Goal: Task Accomplishment & Management: Manage account settings

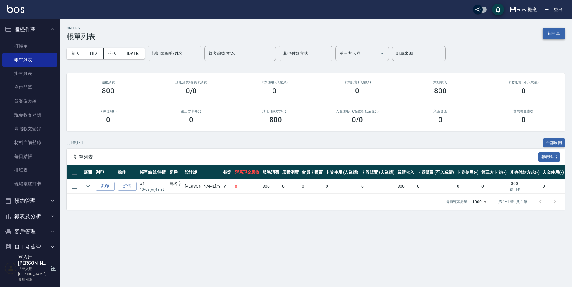
click at [547, 35] on button "新開單" at bounding box center [553, 33] width 22 height 11
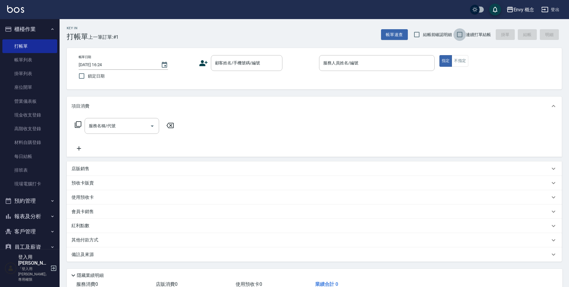
click at [462, 35] on input "連續打單結帳" at bounding box center [459, 34] width 13 height 13
checkbox input "true"
click at [254, 64] on input "顧客姓名/手機號碼/編號" at bounding box center [242, 63] width 57 height 10
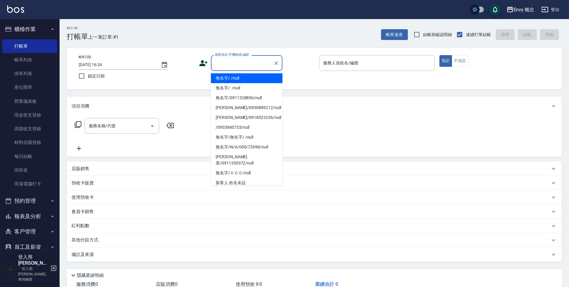
click at [252, 77] on li "無名字/ /null" at bounding box center [246, 78] width 71 height 10
type input "無名字/ /null"
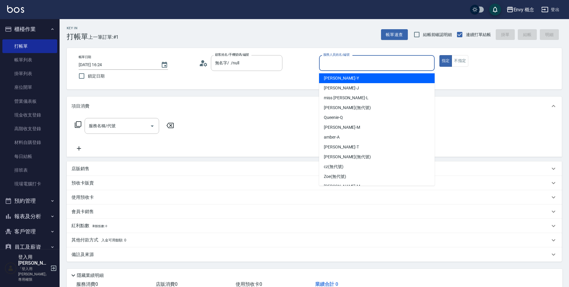
click at [350, 65] on input "服務人員姓名/編號" at bounding box center [377, 63] width 110 height 10
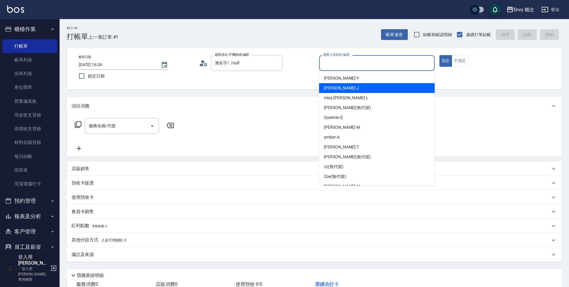
click at [349, 86] on div "Jessie -J" at bounding box center [377, 88] width 116 height 10
type input "Jessie-J"
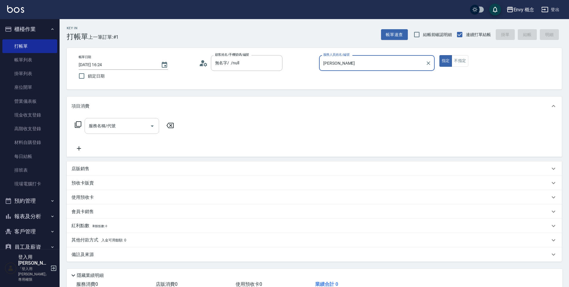
click at [125, 128] on input "服務名稱/代號" at bounding box center [117, 126] width 60 height 10
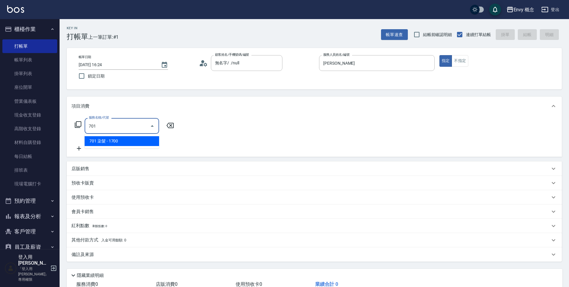
type input "701 染髮(701)"
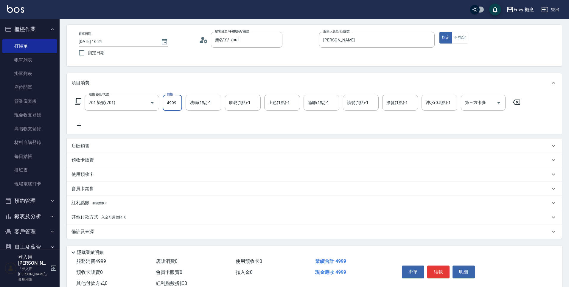
scroll to position [42, 0]
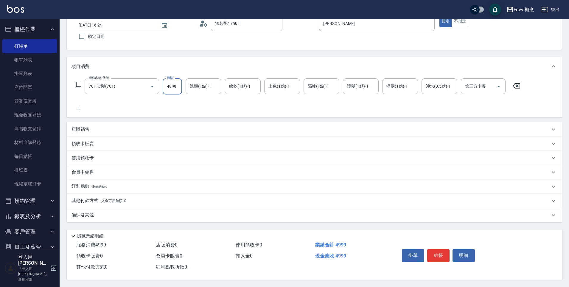
type input "4999"
click at [117, 199] on span "入金可用餘額: 0" at bounding box center [113, 201] width 25 height 4
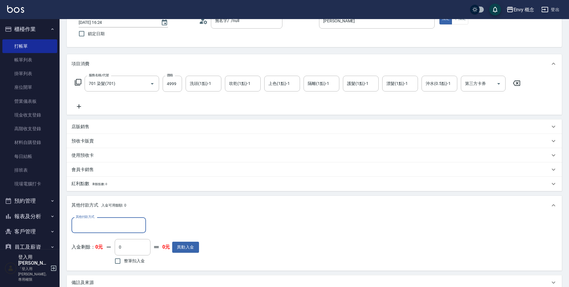
scroll to position [0, 0]
click at [102, 224] on input "其他付款方式" at bounding box center [108, 225] width 69 height 10
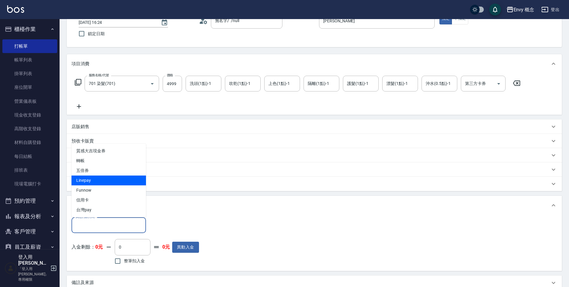
click at [99, 177] on span "Linepay" at bounding box center [108, 180] width 74 height 10
type input "Linepay"
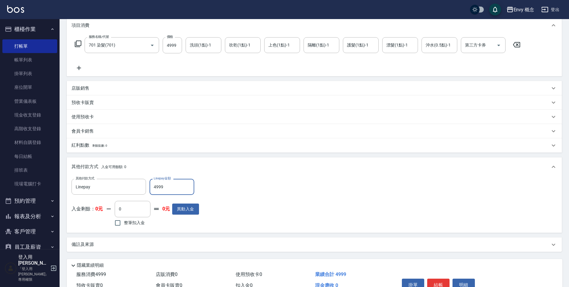
scroll to position [84, 0]
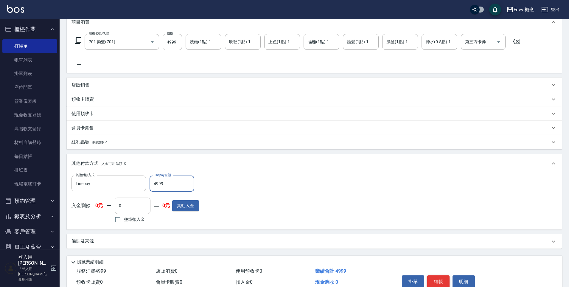
type input "4999"
click at [441, 284] on button "結帳" at bounding box center [438, 281] width 22 height 13
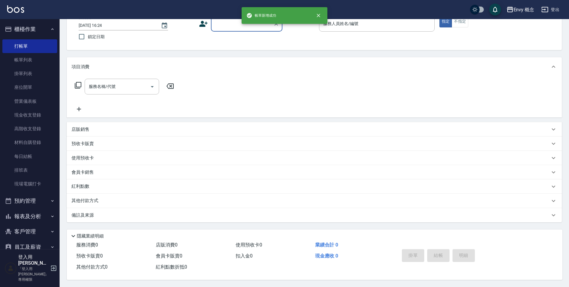
scroll to position [0, 0]
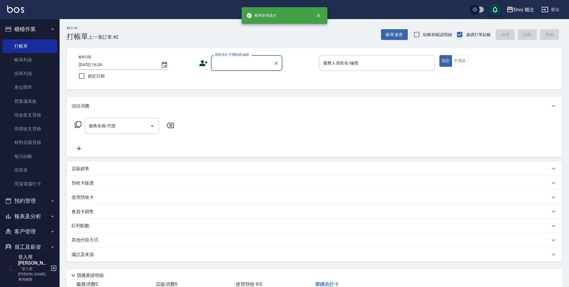
click at [250, 60] on input "顧客姓名/手機號碼/編號" at bounding box center [242, 63] width 57 height 10
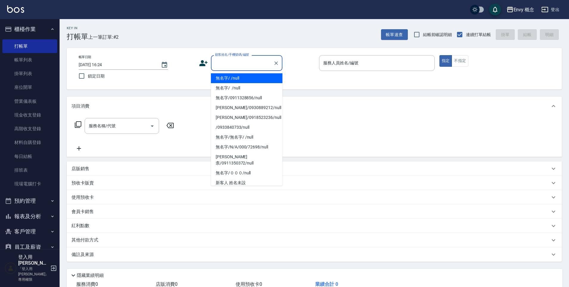
click at [248, 74] on li "無名字/ /null" at bounding box center [246, 78] width 71 height 10
type input "無名字/ /null"
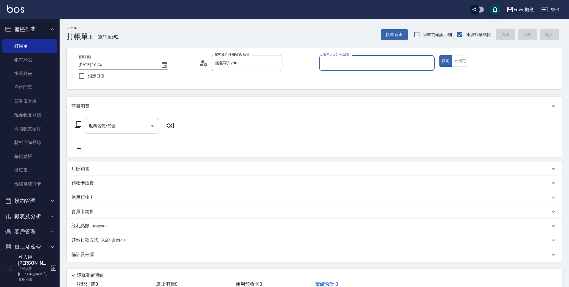
click at [319, 67] on div "服務人員姓名/編號" at bounding box center [377, 63] width 116 height 16
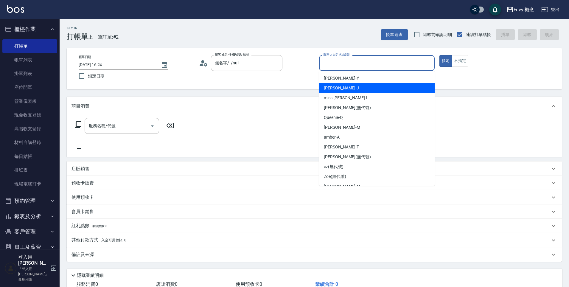
click at [337, 84] on div "[PERSON_NAME]" at bounding box center [377, 88] width 116 height 10
type input "[PERSON_NAME]"
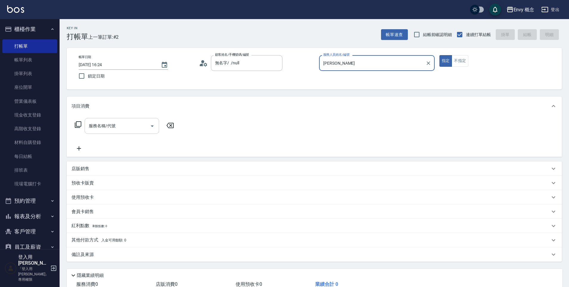
click at [135, 126] on input "服務名稱/代號" at bounding box center [117, 126] width 60 height 10
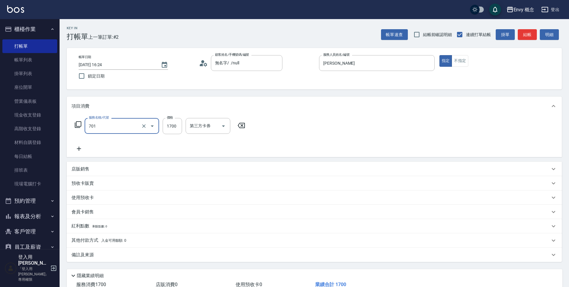
type input "701 染髮(701)"
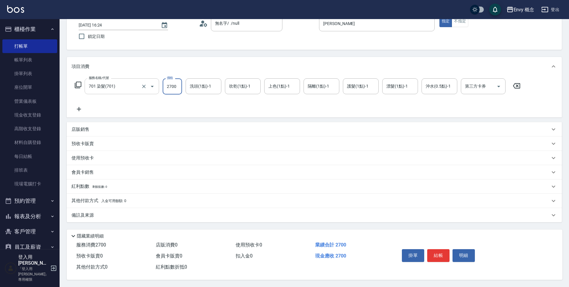
scroll to position [42, 0]
type input "2700"
click at [166, 194] on div "其他付款方式 入金可用餘額: 0" at bounding box center [314, 201] width 495 height 14
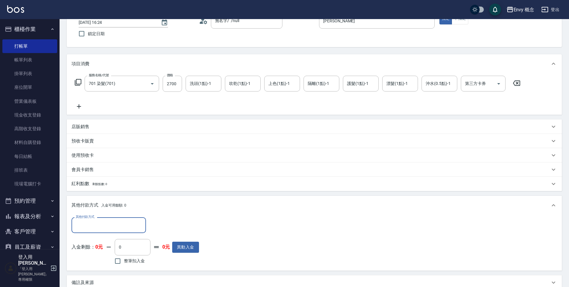
scroll to position [0, 0]
click at [125, 223] on input "其他付款方式" at bounding box center [108, 225] width 69 height 10
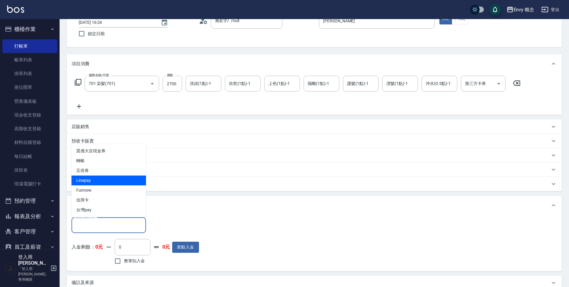
click at [107, 182] on span "Linepay" at bounding box center [108, 180] width 74 height 10
type input "Linepay"
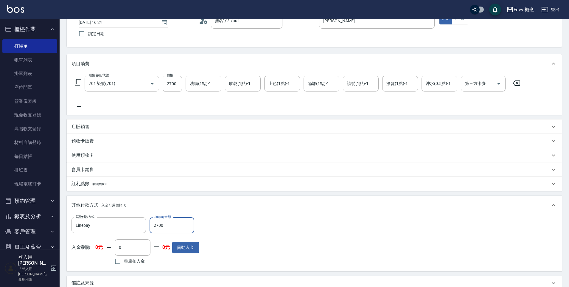
scroll to position [113, 0]
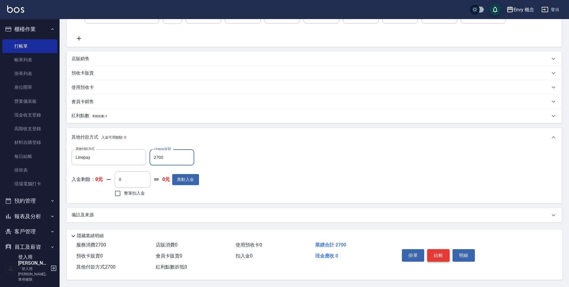
type input "2700"
click at [441, 252] on button "結帳" at bounding box center [438, 255] width 22 height 13
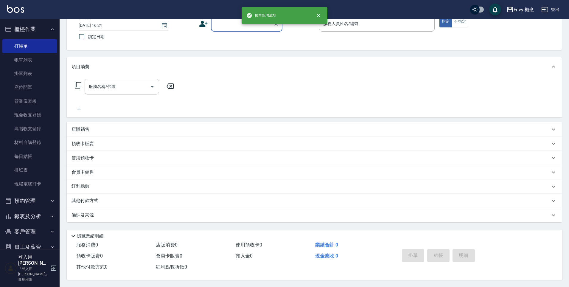
scroll to position [0, 0]
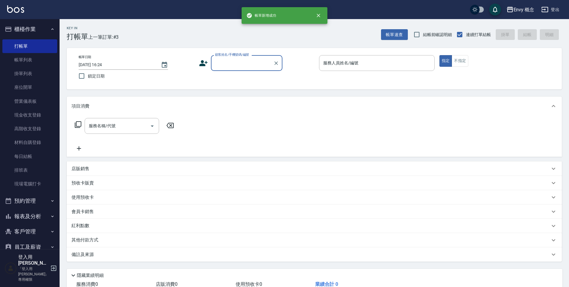
click at [231, 64] on input "顧客姓名/手機號碼/編號" at bounding box center [242, 63] width 57 height 10
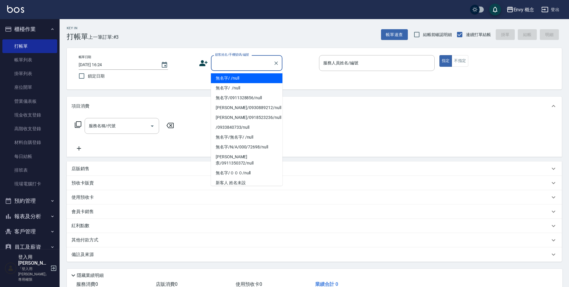
drag, startPoint x: 232, startPoint y: 78, endPoint x: 310, endPoint y: 60, distance: 79.3
click at [232, 78] on li "無名字/ /null" at bounding box center [246, 78] width 71 height 10
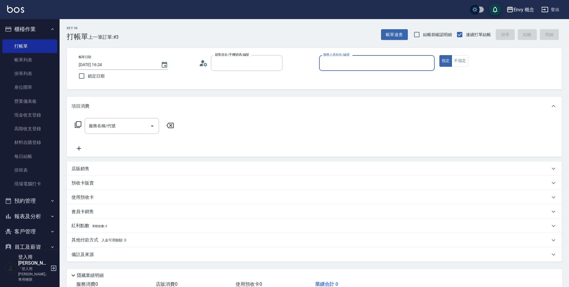
type input "無名字/ /null"
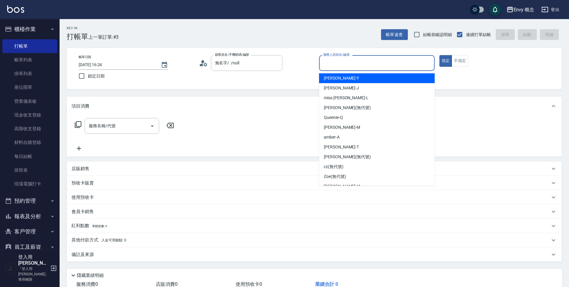
click at [335, 63] on input "服務人員姓名/編號" at bounding box center [377, 63] width 110 height 10
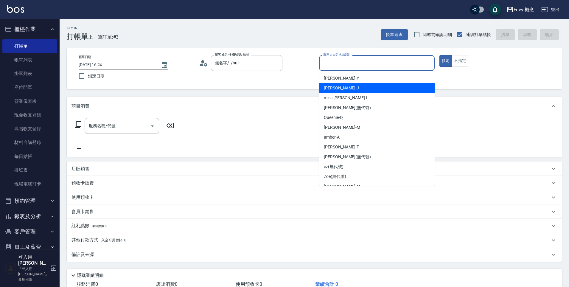
click at [353, 87] on div "[PERSON_NAME]" at bounding box center [377, 88] width 116 height 10
type input "[PERSON_NAME]"
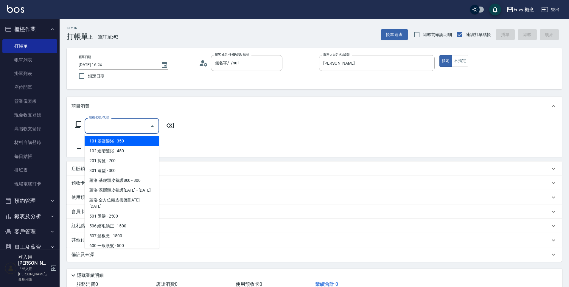
click at [123, 130] on input "服務名稱/代號" at bounding box center [117, 126] width 60 height 10
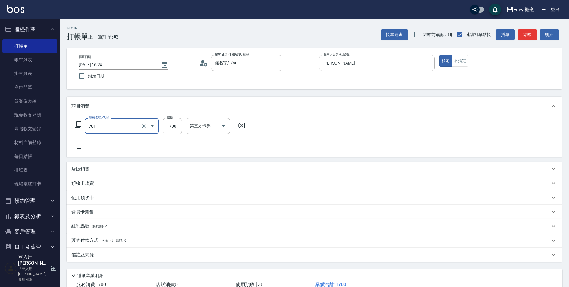
type input "701 染髮(701)"
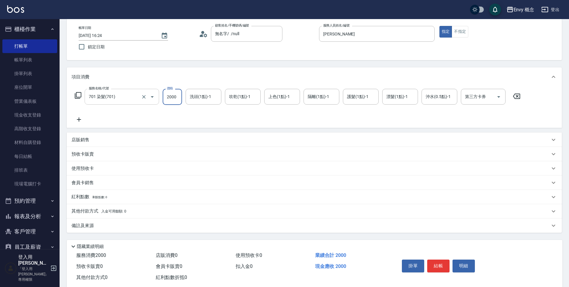
scroll to position [42, 0]
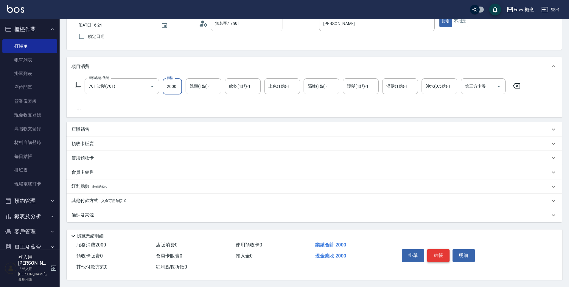
type input "2000"
click at [438, 256] on button "結帳" at bounding box center [438, 255] width 22 height 13
type input "2025/10/08 16:25"
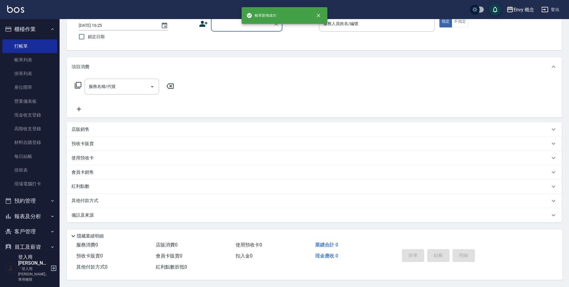
scroll to position [42, 0]
click at [230, 27] on div "顧客姓名/手機號碼/編號" at bounding box center [246, 24] width 71 height 16
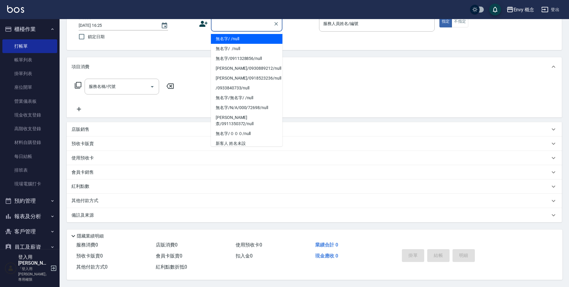
click at [231, 35] on li "無名字/ /null" at bounding box center [246, 39] width 71 height 10
type input "無名字/ /null"
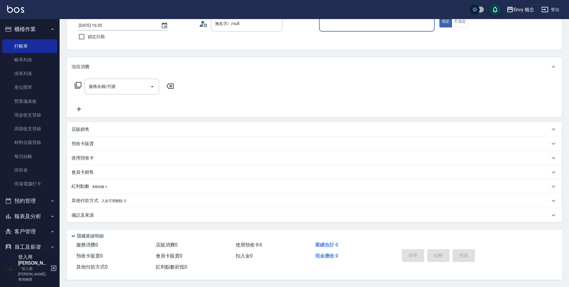
click at [333, 24] on input "服務人員姓名/編號" at bounding box center [377, 23] width 110 height 10
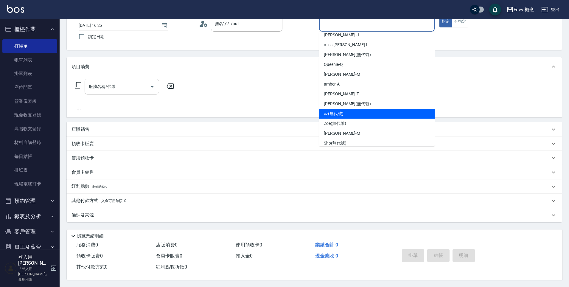
scroll to position [38, 0]
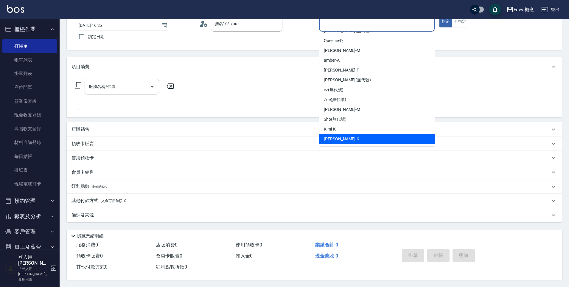
drag, startPoint x: 346, startPoint y: 134, endPoint x: 338, endPoint y: 132, distance: 8.5
click at [346, 134] on div "Ken -K" at bounding box center [377, 139] width 116 height 10
type input "Ken-K"
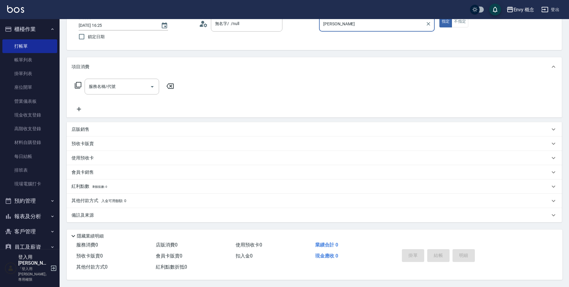
drag, startPoint x: 113, startPoint y: 90, endPoint x: 111, endPoint y: 86, distance: 4.3
click at [113, 90] on div "服務名稱/代號" at bounding box center [122, 87] width 74 height 16
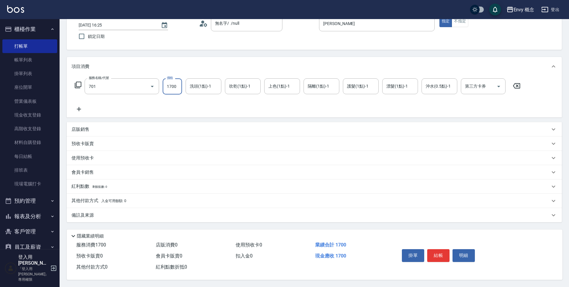
type input "701 染髮(701)"
type input "600"
click at [87, 198] on p "其他付款方式 入金可用餘額: 0" at bounding box center [98, 201] width 55 height 7
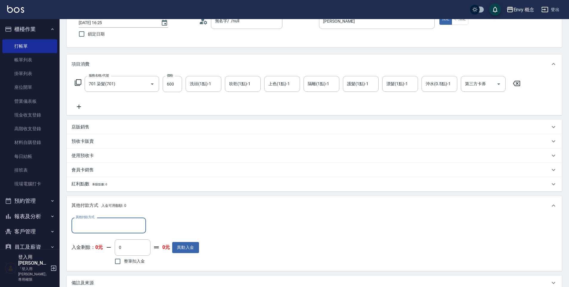
scroll to position [0, 0]
click at [103, 228] on input "其他付款方式" at bounding box center [108, 225] width 69 height 10
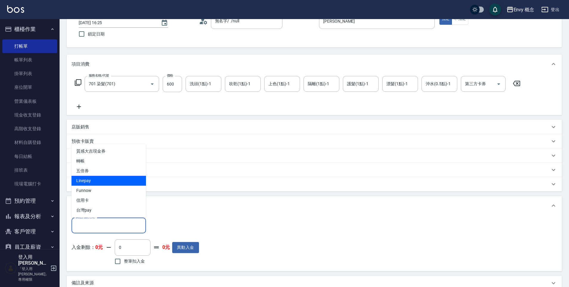
click at [100, 182] on span "Linepay" at bounding box center [108, 181] width 74 height 10
type input "Linepay"
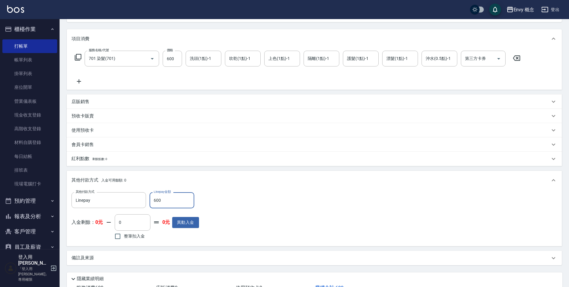
scroll to position [113, 0]
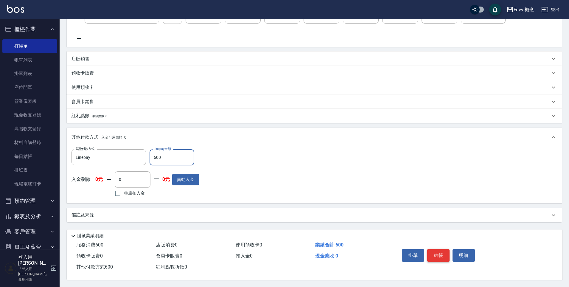
type input "600"
click at [444, 249] on button "結帳" at bounding box center [438, 255] width 22 height 13
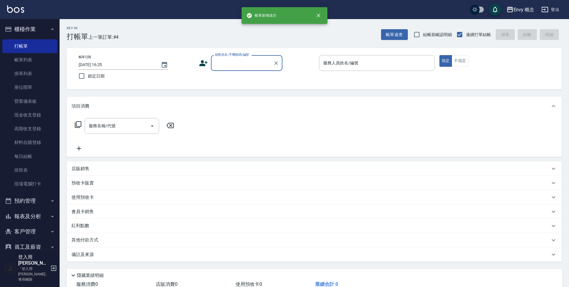
scroll to position [0, 0]
click at [248, 63] on input "顧客姓名/手機號碼/編號" at bounding box center [242, 63] width 57 height 10
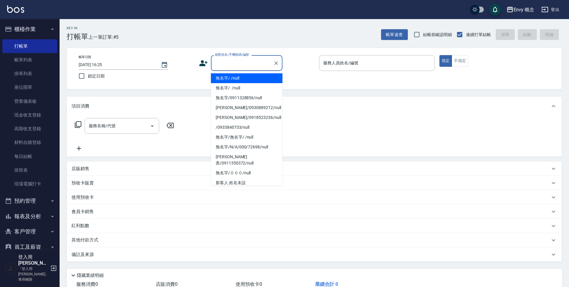
click at [247, 76] on li "無名字/ /null" at bounding box center [246, 78] width 71 height 10
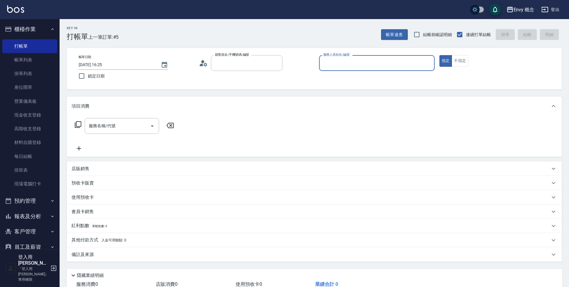
type input "無名字/ /null"
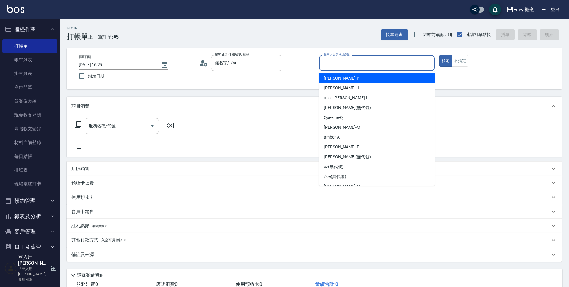
click at [352, 62] on input "服務人員姓名/編號" at bounding box center [377, 63] width 110 height 10
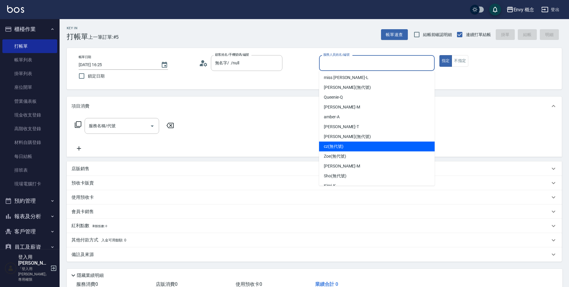
scroll to position [38, 0]
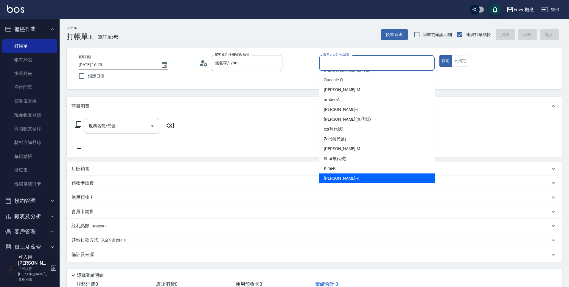
click at [355, 176] on div "Ken -K" at bounding box center [377, 178] width 116 height 10
type input "Ken-K"
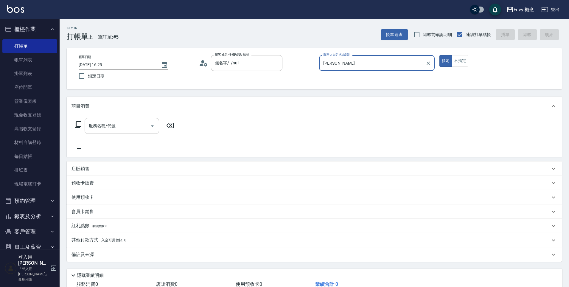
click at [128, 123] on input "服務名稱/代號" at bounding box center [117, 126] width 60 height 10
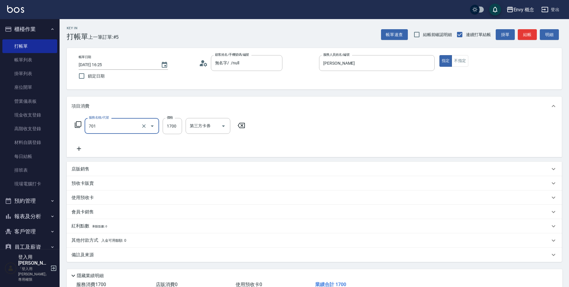
type input "701 染髮(701)"
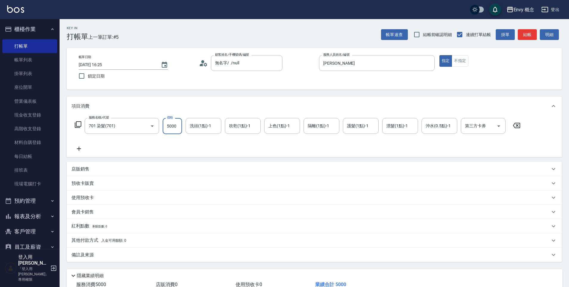
scroll to position [42, 0]
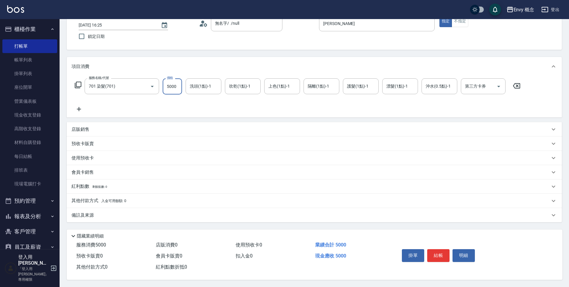
type input "5000"
click at [79, 195] on div "其他付款方式 入金可用餘額: 0" at bounding box center [314, 201] width 495 height 14
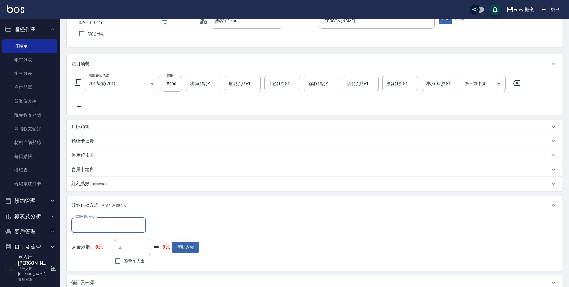
scroll to position [0, 0]
click at [84, 220] on input "其他付款方式" at bounding box center [108, 225] width 69 height 10
click at [88, 198] on span "信用卡" at bounding box center [108, 200] width 74 height 10
type input "信用卡"
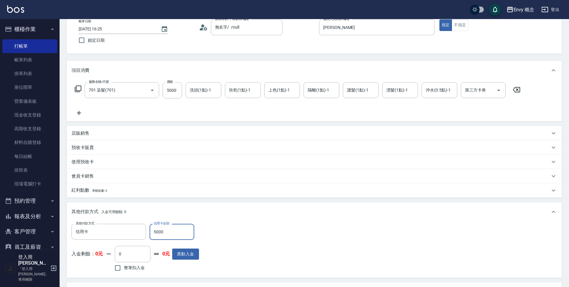
scroll to position [113, 0]
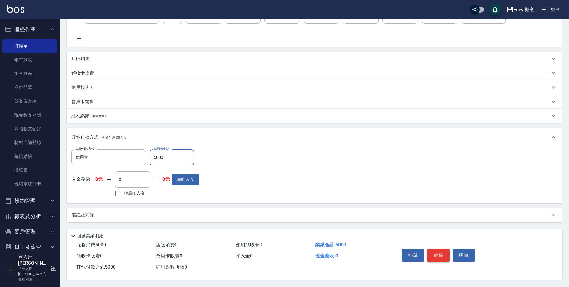
type input "5000"
click at [436, 253] on button "結帳" at bounding box center [438, 255] width 22 height 13
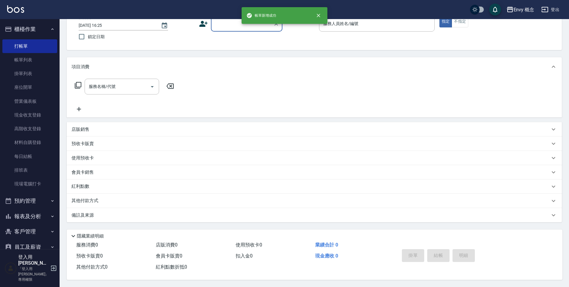
scroll to position [0, 0]
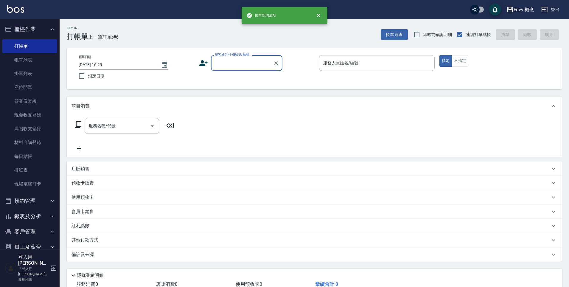
click at [233, 60] on input "顧客姓名/手機號碼/編號" at bounding box center [242, 63] width 57 height 10
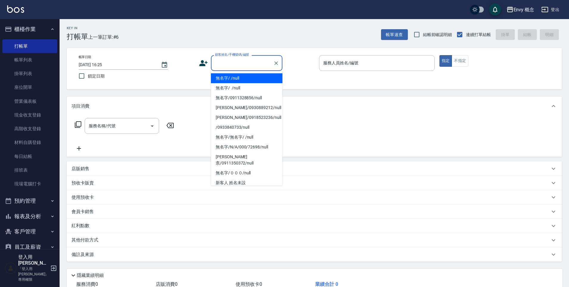
click at [235, 75] on li "無名字/ /null" at bounding box center [246, 78] width 71 height 10
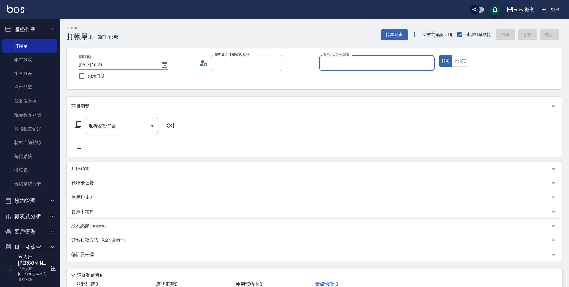
type input "無名字/ /null"
click at [349, 63] on input "服務人員姓名/編號" at bounding box center [377, 63] width 110 height 10
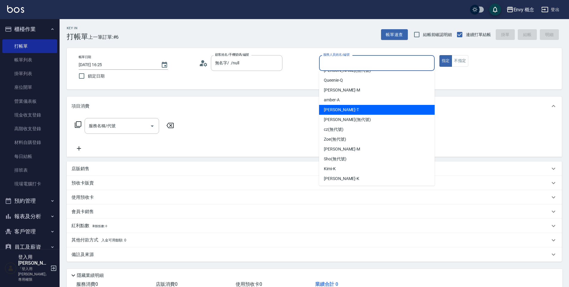
scroll to position [38, 0]
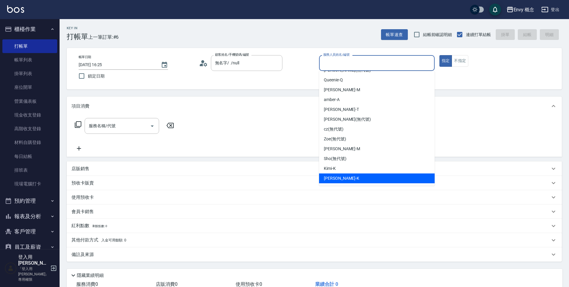
click at [375, 182] on div "Ken -K" at bounding box center [377, 178] width 116 height 10
type input "Ken-K"
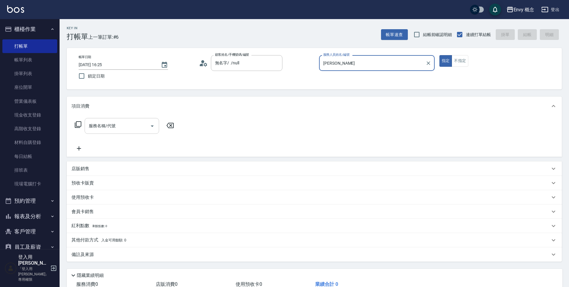
click at [114, 125] on div "服務名稱/代號 服務名稱/代號" at bounding box center [122, 126] width 74 height 16
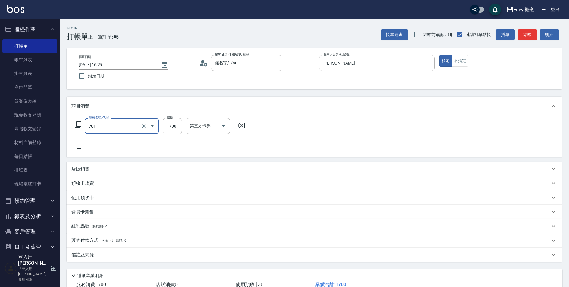
type input "701 染髮(701)"
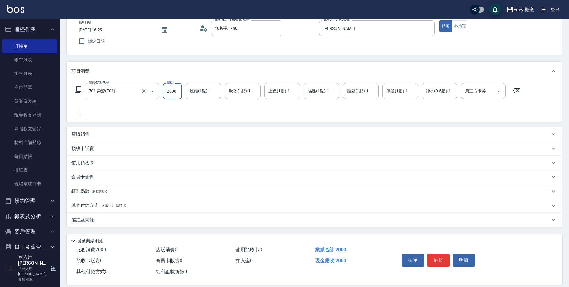
scroll to position [42, 0]
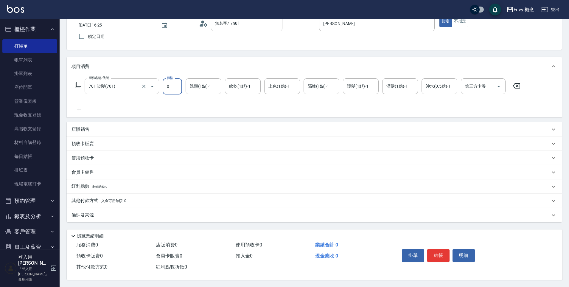
type input "0"
click at [131, 83] on input "701 染髮(701)" at bounding box center [113, 86] width 52 height 10
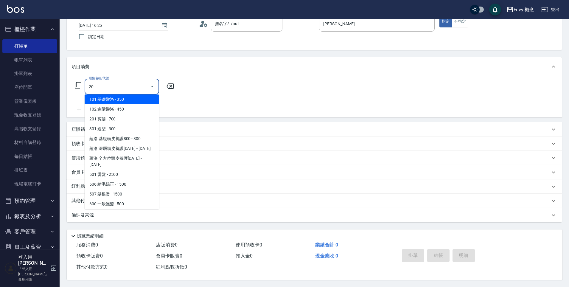
scroll to position [0, 0]
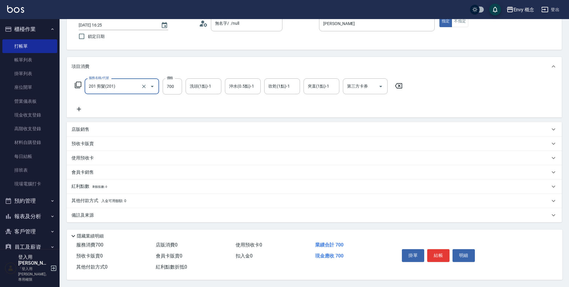
type input "201 剪髮(201)"
type input "300"
click at [101, 198] on p "其他付款方式 入金可用餘額: 0" at bounding box center [98, 201] width 55 height 7
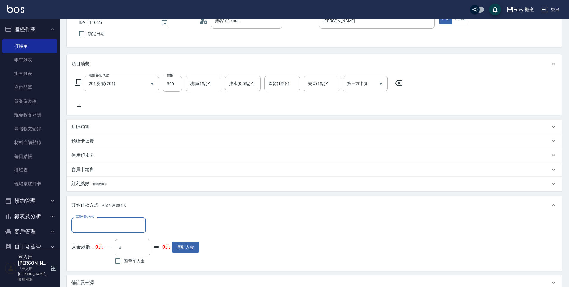
scroll to position [0, 0]
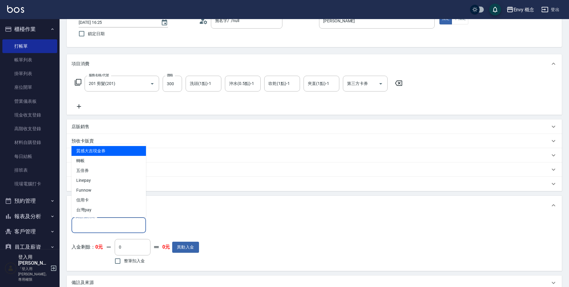
click at [94, 220] on input "其他付款方式" at bounding box center [108, 225] width 69 height 10
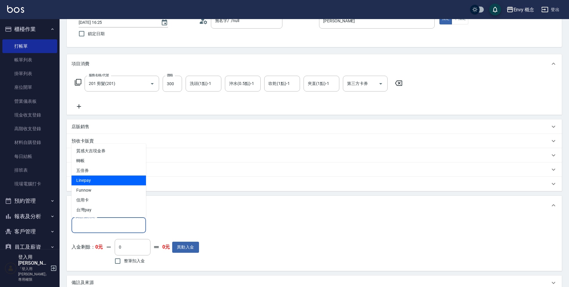
click at [95, 179] on span "Linepay" at bounding box center [108, 180] width 74 height 10
type input "Linepay"
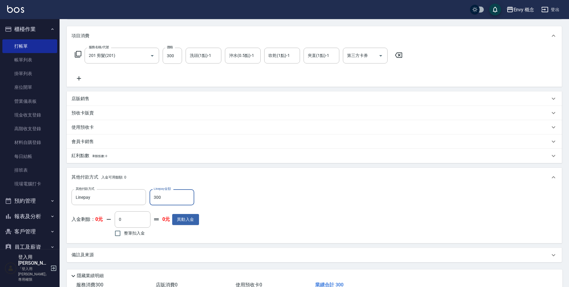
scroll to position [113, 0]
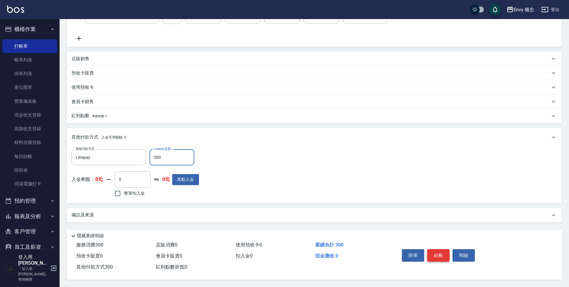
type input "300"
click at [436, 253] on button "結帳" at bounding box center [438, 255] width 22 height 13
type input "2025/10/08 16:26"
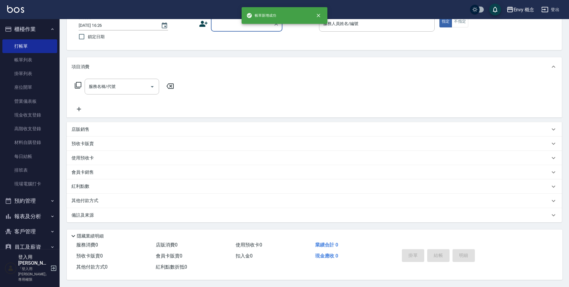
scroll to position [0, 0]
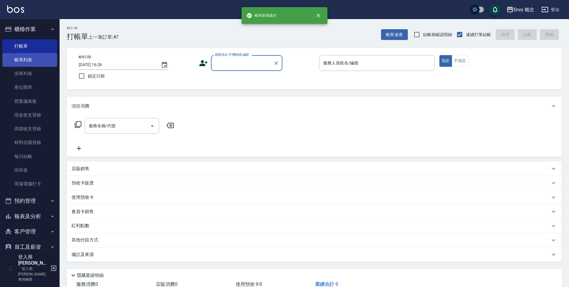
click at [24, 64] on link "帳單列表" at bounding box center [29, 60] width 55 height 14
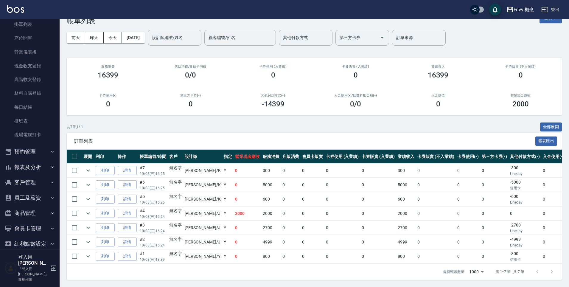
scroll to position [63, 0]
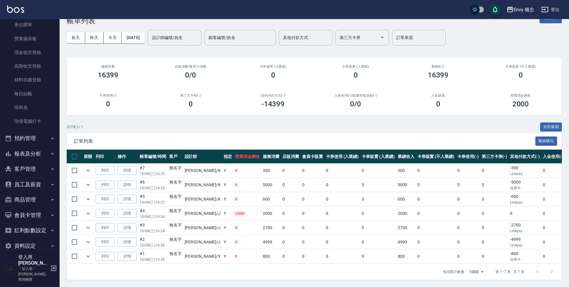
click at [39, 190] on button "員工及薪資" at bounding box center [29, 184] width 55 height 15
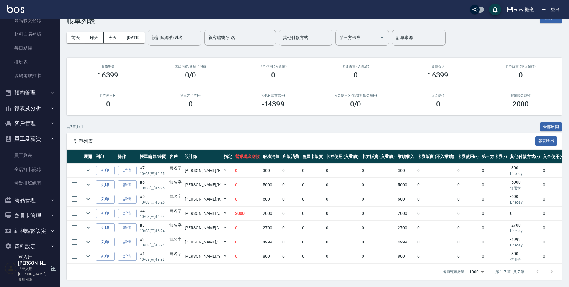
scroll to position [109, 0]
click at [34, 107] on button "報表及分析" at bounding box center [29, 107] width 55 height 15
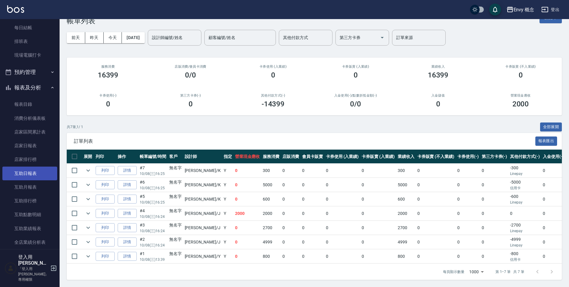
scroll to position [246, 0]
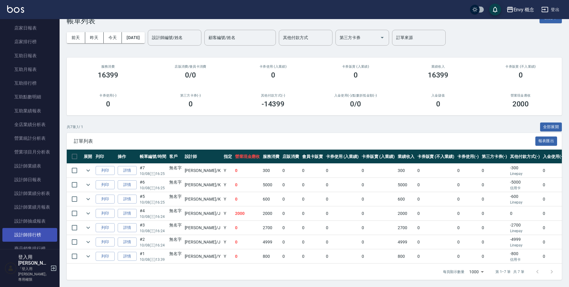
click at [38, 233] on link "設計師排行榜" at bounding box center [29, 235] width 55 height 14
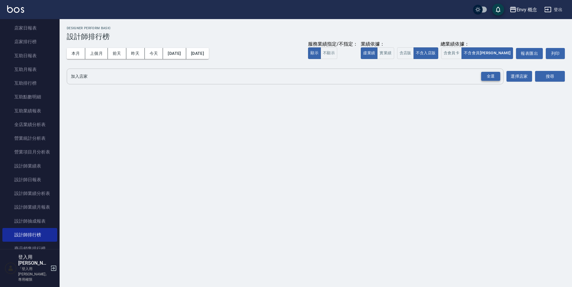
click at [492, 77] on div "全選" at bounding box center [490, 76] width 19 height 9
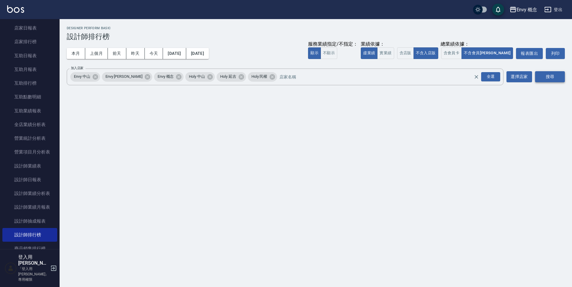
click at [541, 77] on button "搜尋" at bounding box center [550, 76] width 30 height 11
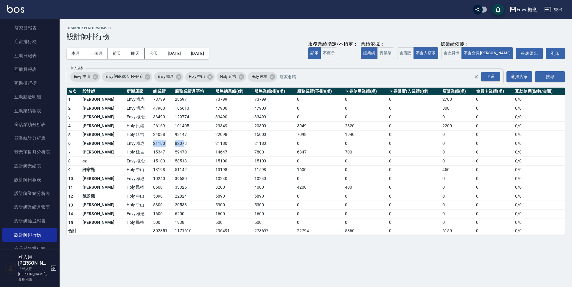
drag, startPoint x: 130, startPoint y: 144, endPoint x: 163, endPoint y: 142, distance: 33.2
click at [163, 142] on tr "6 王冠憲 Envy 概念 21180 82073 21180 21180 0 0 0 0 0 0 / 0" at bounding box center [316, 143] width 498 height 9
click at [173, 142] on td "82073" at bounding box center [193, 143] width 41 height 9
drag, startPoint x: 129, startPoint y: 142, endPoint x: 147, endPoint y: 143, distance: 17.9
click at [147, 143] on tr "6 王冠憲 Envy 概念 21180 82073 21180 21180 0 0 0 0 0 0 / 0" at bounding box center [316, 143] width 498 height 9
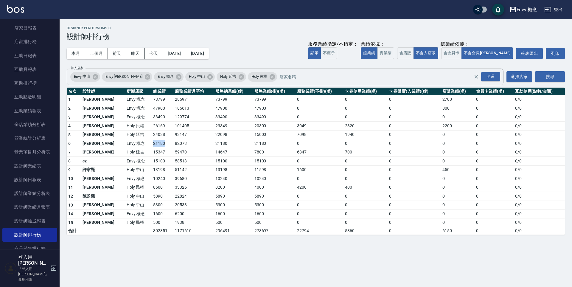
click at [152, 143] on td "21180" at bounding box center [163, 143] width 22 height 9
click at [164, 147] on tr "6 王冠憲 Envy 概念 21180 82073 21180 21180 0 0 0 0 0 0 / 0" at bounding box center [316, 143] width 498 height 9
click at [173, 147] on td "82073" at bounding box center [193, 143] width 41 height 9
drag, startPoint x: 133, startPoint y: 142, endPoint x: 151, endPoint y: 145, distance: 17.8
click at [152, 145] on td "21180" at bounding box center [163, 143] width 22 height 9
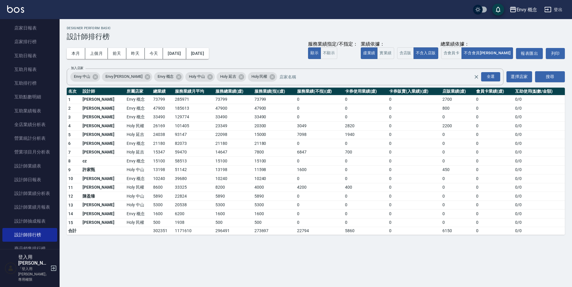
click at [152, 145] on td "21180" at bounding box center [163, 143] width 22 height 9
drag, startPoint x: 133, startPoint y: 142, endPoint x: 147, endPoint y: 144, distance: 13.9
click at [152, 144] on td "21180" at bounding box center [163, 143] width 22 height 9
drag, startPoint x: 136, startPoint y: 133, endPoint x: 147, endPoint y: 139, distance: 12.5
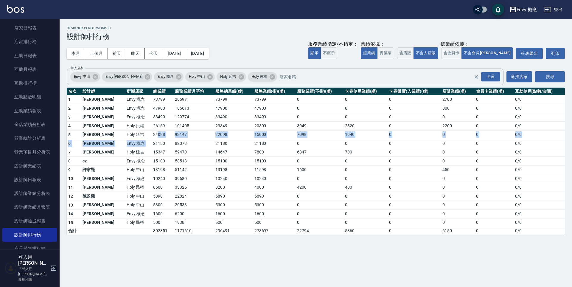
click at [147, 139] on tbody "1 王文嘉 Envy 概念 73799 285971 73799 73799 0 0 0 2700 0 0 / 0 2 黃光蔓 Envy 概念 47900 1…" at bounding box center [316, 165] width 498 height 140
click at [152, 139] on td "21180" at bounding box center [163, 143] width 22 height 9
drag, startPoint x: 139, startPoint y: 133, endPoint x: 157, endPoint y: 147, distance: 24.0
click at [157, 147] on tbody "1 王文嘉 Envy 概念 73799 285971 73799 73799 0 0 0 2700 0 0 / 0 2 黃光蔓 Envy 概念 47900 1…" at bounding box center [316, 165] width 498 height 140
click at [173, 148] on td "59470" at bounding box center [193, 152] width 41 height 9
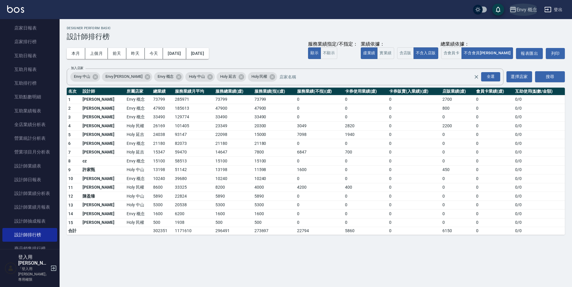
click at [531, 10] on div "Envy 概念" at bounding box center [527, 9] width 21 height 7
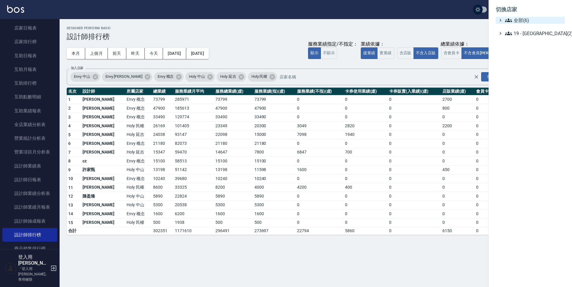
click at [525, 21] on span "全部(6)" at bounding box center [533, 20] width 57 height 7
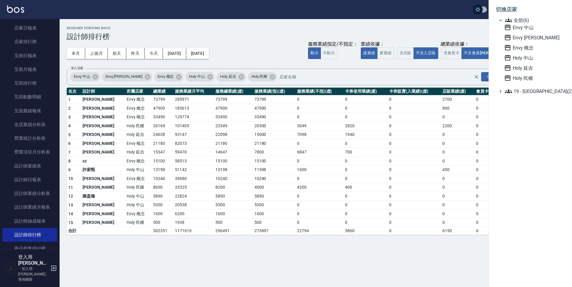
click at [470, 29] on div at bounding box center [286, 143] width 572 height 287
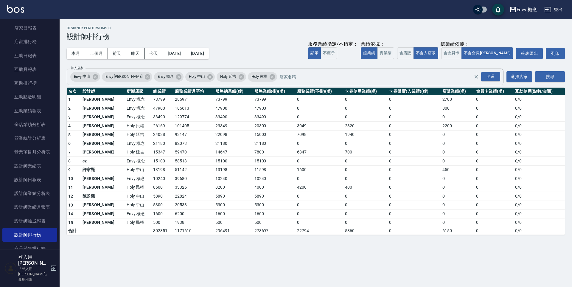
click at [551, 11] on icon "button" at bounding box center [547, 9] width 7 height 7
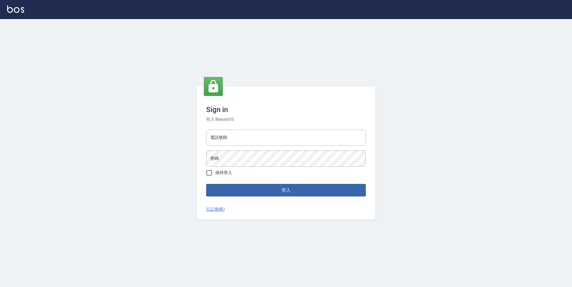
type input "25153595"
click at [243, 140] on input "電話號碼" at bounding box center [286, 138] width 160 height 16
type input "25153595"
click at [243, 140] on input "25153595" at bounding box center [286, 138] width 160 height 16
click at [259, 182] on form "電話號碼 25153595 電話號碼 密碼 密碼 保持登入 登入" at bounding box center [286, 161] width 160 height 69
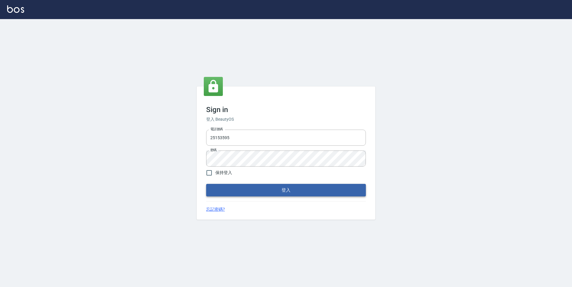
click at [259, 186] on button "登入" at bounding box center [286, 190] width 160 height 13
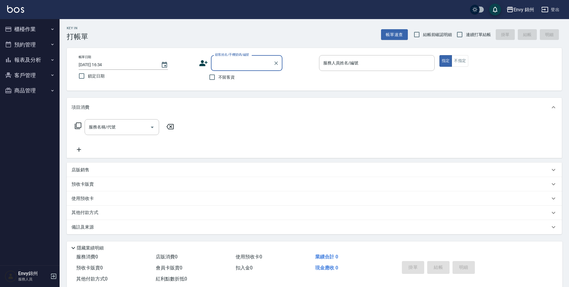
click at [37, 32] on button "櫃檯作業" at bounding box center [29, 28] width 55 height 15
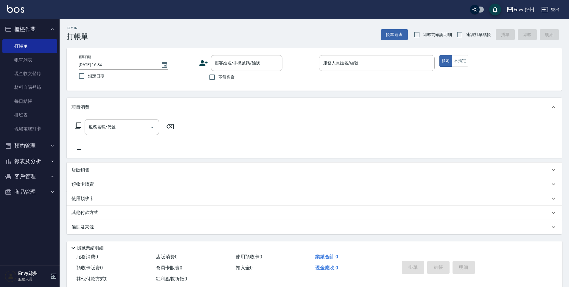
click at [551, 13] on button "登出" at bounding box center [550, 9] width 23 height 11
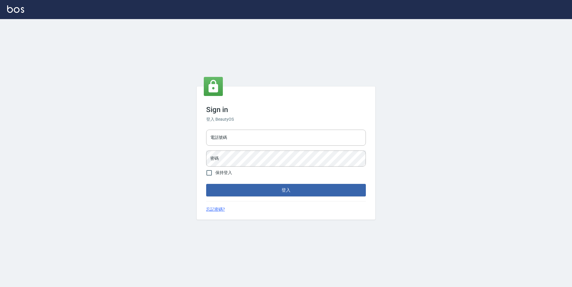
type input "25153595"
type input "9990001234567"
click at [272, 187] on button "登入" at bounding box center [286, 190] width 160 height 13
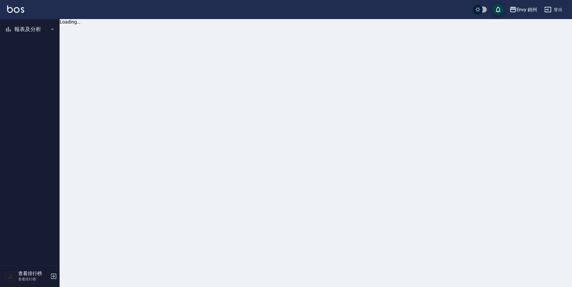
click at [32, 32] on button "報表及分析" at bounding box center [29, 28] width 55 height 15
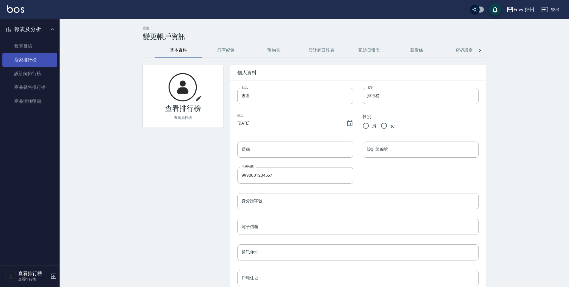
click at [36, 64] on link "店家排行榜" at bounding box center [29, 60] width 55 height 14
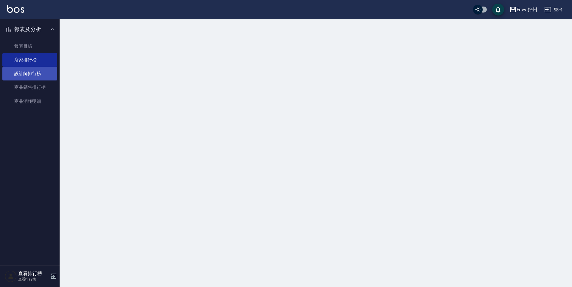
click at [37, 73] on link "設計師排行榜" at bounding box center [29, 74] width 55 height 14
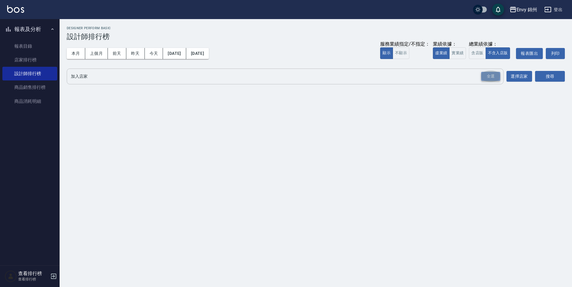
click at [489, 77] on div "全選" at bounding box center [490, 76] width 19 height 9
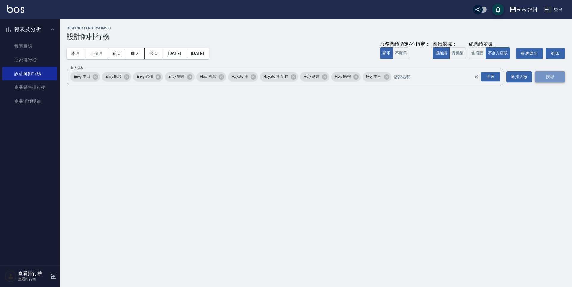
click at [548, 77] on button "搜尋" at bounding box center [550, 76] width 30 height 11
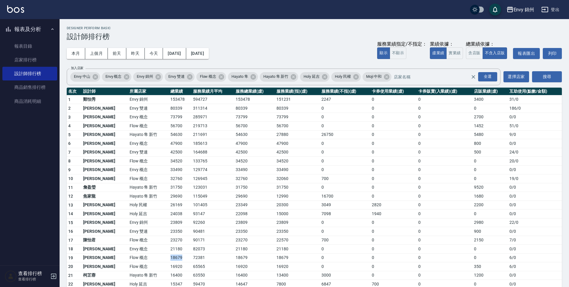
drag, startPoint x: 148, startPoint y: 257, endPoint x: 163, endPoint y: 258, distance: 14.6
click at [169, 258] on td "18679" at bounding box center [180, 257] width 23 height 9
drag, startPoint x: 190, startPoint y: 253, endPoint x: 227, endPoint y: 268, distance: 40.3
click at [227, 268] on tbody "1 鄭怡秀 Envy 錦州 153478 594727 153478 151231 2247 0 0 3400 31 / 0 2 沈明煌 Envy 雙連 80…" at bounding box center [314, 235] width 495 height 280
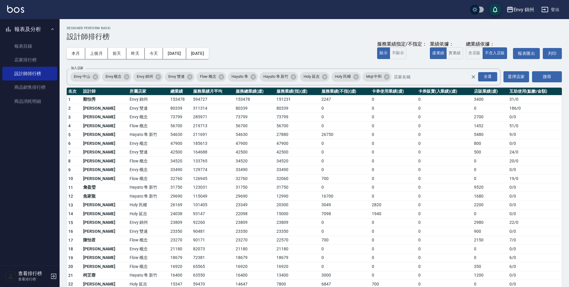
click at [228, 260] on tbody "1 鄭怡秀 Envy 錦州 153478 594727 153478 151231 2247 0 0 3400 31 / 0 2 沈明煌 Envy 雙連 80…" at bounding box center [314, 235] width 495 height 280
drag, startPoint x: 232, startPoint y: 257, endPoint x: 206, endPoint y: 254, distance: 26.4
click at [206, 254] on tr "19 張思綺 Flow 概念 18679 72381 18679 18679 0 0 0 0 6 / 0" at bounding box center [314, 257] width 495 height 9
drag, startPoint x: 192, startPoint y: 256, endPoint x: 173, endPoint y: 253, distance: 19.9
click at [192, 254] on td "72381" at bounding box center [213, 257] width 43 height 9
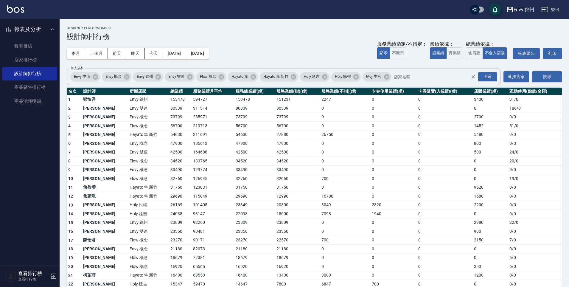
click at [192, 252] on td "82073" at bounding box center [213, 249] width 43 height 9
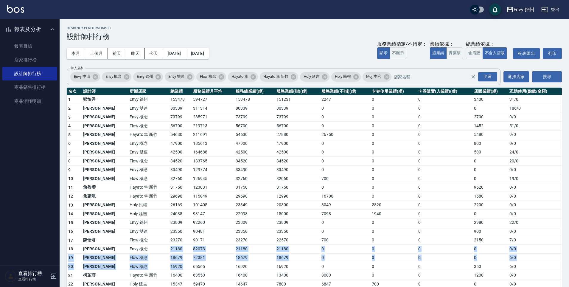
drag, startPoint x: 109, startPoint y: 252, endPoint x: 202, endPoint y: 258, distance: 93.4
click at [193, 261] on tbody "1 鄭怡秀 Envy 錦州 153478 594727 153478 151231 2247 0 0 3400 31 / 0 2 沈明煌 Envy 雙連 80…" at bounding box center [314, 235] width 495 height 280
click at [249, 246] on td "21180" at bounding box center [254, 249] width 41 height 9
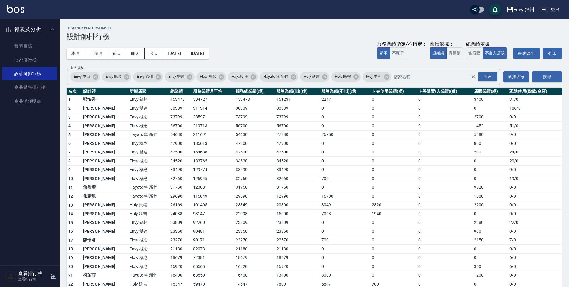
drag, startPoint x: 239, startPoint y: 253, endPoint x: 241, endPoint y: 262, distance: 8.9
click at [241, 262] on tbody "1 鄭怡秀 Envy 錦州 153478 594727 153478 151231 2247 0 0 3400 31 / 0 2 沈明煌 Envy 雙連 80…" at bounding box center [314, 235] width 495 height 280
drag, startPoint x: 241, startPoint y: 262, endPoint x: 72, endPoint y: 256, distance: 168.7
click at [71, 259] on tr "19 張思綺 Flow 概念 18679 72381 18679 18679 0 0 0 0 6 / 0" at bounding box center [314, 257] width 495 height 9
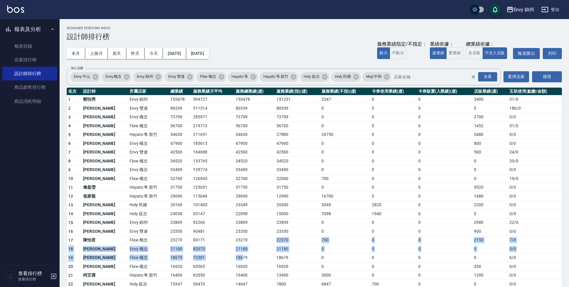
drag, startPoint x: 235, startPoint y: 244, endPoint x: 224, endPoint y: 259, distance: 18.1
click at [224, 259] on tbody "1 鄭怡秀 Envy 錦州 153478 594727 153478 151231 2247 0 0 3400 31 / 0 2 沈明煌 Envy 雙連 80…" at bounding box center [314, 235] width 495 height 280
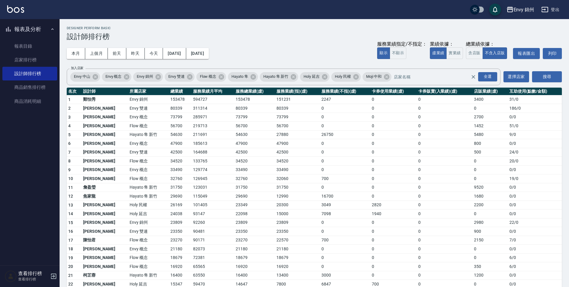
drag, startPoint x: 131, startPoint y: 105, endPoint x: 129, endPoint y: 99, distance: 7.4
click at [131, 105] on td "Envy 雙連" at bounding box center [148, 108] width 41 height 9
drag, startPoint x: 129, startPoint y: 99, endPoint x: 96, endPoint y: 98, distance: 33.1
click at [96, 98] on tr "1 鄭怡秀 Envy 錦州 153478 594727 153478 151231 2247 0 0 3400 31 / 0" at bounding box center [314, 99] width 495 height 9
drag, startPoint x: 131, startPoint y: 99, endPoint x: 209, endPoint y: 97, distance: 78.1
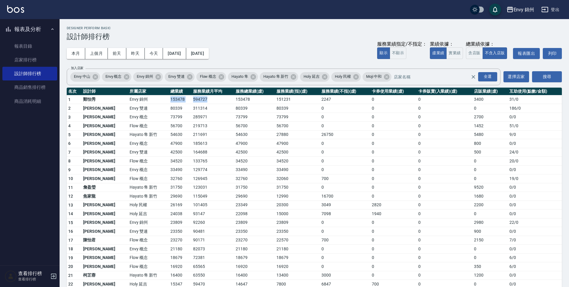
click at [209, 97] on tr "1 鄭怡秀 Envy 錦州 153478 594727 153478 151231 2247 0 0 3400 31 / 0" at bounding box center [314, 99] width 495 height 9
click at [209, 97] on td "594727" at bounding box center [213, 99] width 43 height 9
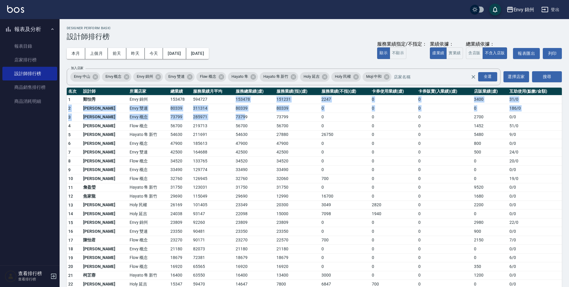
drag, startPoint x: 228, startPoint y: 103, endPoint x: 226, endPoint y: 118, distance: 15.1
click at [226, 118] on tbody "1 鄭怡秀 Envy 錦州 153478 594727 153478 151231 2247 0 0 3400 31 / 0 2 沈明煌 Envy 雙連 80…" at bounding box center [314, 235] width 495 height 280
click at [234, 118] on td "73799" at bounding box center [254, 117] width 41 height 9
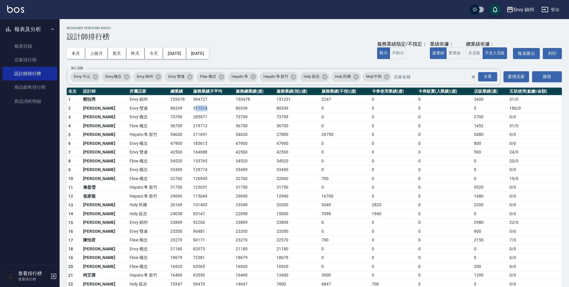
drag, startPoint x: 203, startPoint y: 108, endPoint x: 166, endPoint y: 109, distance: 37.0
click at [169, 109] on tr "2 沈明煌 Envy 雙連 80339 311314 80339 80339 0 0 0 0 186 / 0" at bounding box center [314, 108] width 495 height 9
drag, startPoint x: 156, startPoint y: 108, endPoint x: 99, endPoint y: 110, distance: 56.9
click at [99, 110] on tr "2 沈明煌 Envy 雙連 80339 311314 80339 80339 0 0 0 0 186 / 0" at bounding box center [314, 108] width 495 height 9
click at [99, 110] on td "沈明煌" at bounding box center [105, 108] width 46 height 9
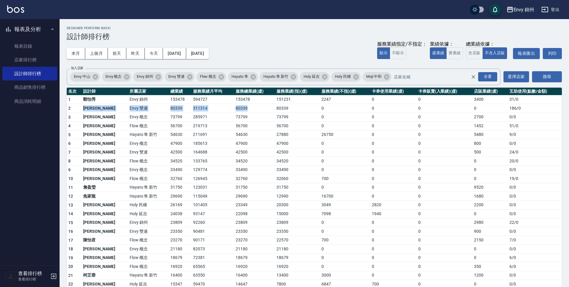
drag, startPoint x: 112, startPoint y: 111, endPoint x: 231, endPoint y: 109, distance: 119.5
click at [231, 109] on tr "2 沈明煌 Envy 雙連 80339 311314 80339 80339 0 0 0 0 186 / 0" at bounding box center [314, 108] width 495 height 9
click at [234, 109] on td "80339" at bounding box center [254, 108] width 41 height 9
drag, startPoint x: 231, startPoint y: 109, endPoint x: 87, endPoint y: 111, distance: 144.2
click at [87, 111] on tr "2 沈明煌 Envy 雙連 80339 311314 80339 80339 0 0 0 0 186 / 0" at bounding box center [314, 108] width 495 height 9
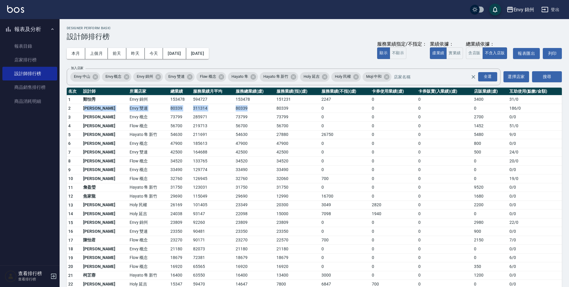
click at [87, 111] on td "沈明煌" at bounding box center [105, 108] width 46 height 9
drag, startPoint x: 80, startPoint y: 110, endPoint x: 226, endPoint y: 108, distance: 145.7
click at [226, 108] on tr "2 沈明煌 Envy 雙連 80339 311314 80339 80339 0 0 0 0 186 / 0" at bounding box center [314, 108] width 495 height 9
click at [234, 108] on td "80339" at bounding box center [254, 108] width 41 height 9
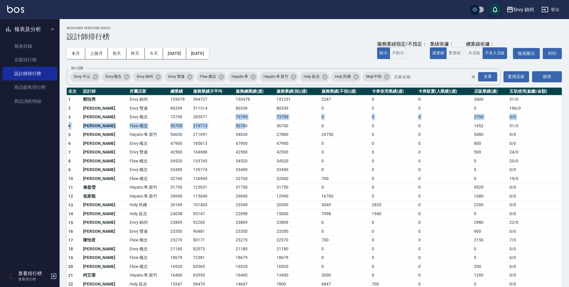
drag, startPoint x: 225, startPoint y: 113, endPoint x: 226, endPoint y: 125, distance: 11.9
click at [226, 125] on tbody "1 鄭怡秀 Envy 錦州 153478 594727 153478 151231 2247 0 0 3400 31 / 0 2 沈明煌 Envy 雙連 80…" at bounding box center [314, 235] width 495 height 280
click at [234, 125] on td "56700" at bounding box center [254, 126] width 41 height 9
drag, startPoint x: 226, startPoint y: 125, endPoint x: 225, endPoint y: 129, distance: 3.6
click at [234, 129] on td "56700" at bounding box center [254, 126] width 41 height 9
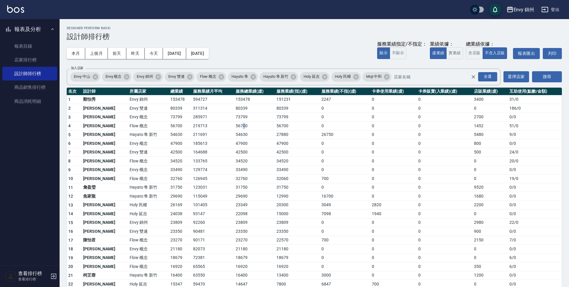
click at [234, 127] on td "56700" at bounding box center [254, 126] width 41 height 9
drag, startPoint x: 188, startPoint y: 125, endPoint x: 136, endPoint y: 128, distance: 52.2
click at [136, 128] on tr "4 張嘉芠 Flow 概念 56700 219713 56700 56700 0 0 0 1452 51 / 0" at bounding box center [314, 126] width 495 height 9
click at [136, 128] on td "Flow 概念" at bounding box center [148, 126] width 41 height 9
drag, startPoint x: 117, startPoint y: 128, endPoint x: 82, endPoint y: 124, distance: 35.3
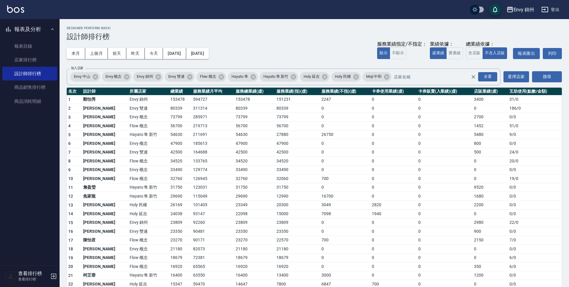
click at [96, 125] on tr "4 張嘉芠 Flow 概念 56700 219713 56700 56700 0 0 0 1452 51 / 0" at bounding box center [314, 126] width 495 height 9
drag, startPoint x: 94, startPoint y: 126, endPoint x: 77, endPoint y: 123, distance: 17.2
click at [101, 126] on td "張嘉芠" at bounding box center [105, 126] width 46 height 9
drag, startPoint x: 77, startPoint y: 123, endPoint x: 99, endPoint y: 125, distance: 22.7
click at [99, 125] on tr "4 張嘉芠 Flow 概念 56700 219713 56700 56700 0 0 0 1452 51 / 0" at bounding box center [314, 126] width 495 height 9
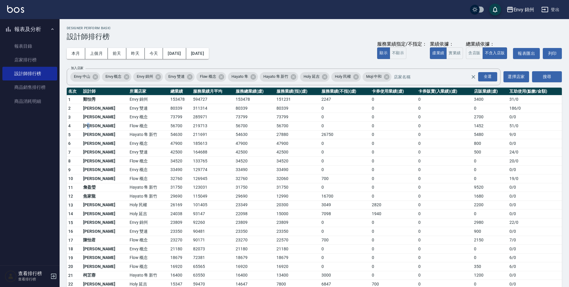
drag, startPoint x: 99, startPoint y: 125, endPoint x: 83, endPoint y: 125, distance: 16.1
click at [89, 127] on td "張嘉芠" at bounding box center [105, 126] width 46 height 9
click at [83, 125] on td "張嘉芠" at bounding box center [105, 126] width 46 height 9
drag, startPoint x: 83, startPoint y: 125, endPoint x: 119, endPoint y: 131, distance: 36.8
click at [119, 131] on tbody "1 鄭怡秀 Envy 錦州 153478 594727 153478 151231 2247 0 0 3400 31 / 0 2 沈明煌 Envy 雙連 80…" at bounding box center [314, 235] width 495 height 280
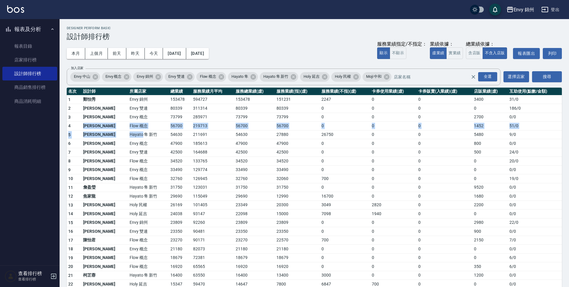
click at [91, 127] on td "張嘉芠" at bounding box center [105, 126] width 46 height 9
drag, startPoint x: 95, startPoint y: 133, endPoint x: 104, endPoint y: 135, distance: 8.7
click at [104, 135] on td "李仕芬" at bounding box center [105, 134] width 46 height 9
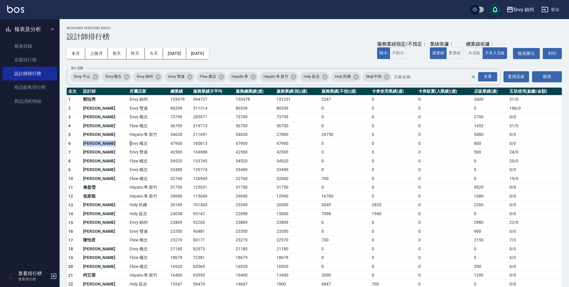
drag, startPoint x: 103, startPoint y: 139, endPoint x: 109, endPoint y: 146, distance: 8.7
click at [109, 146] on tr "6 黃光蔓 Envy 概念 47900 185613 47900 47900 0 0 0 800 0 / 0" at bounding box center [314, 143] width 495 height 9
drag, startPoint x: 116, startPoint y: 145, endPoint x: 125, endPoint y: 144, distance: 8.8
click at [128, 144] on td "Envy 概念" at bounding box center [148, 143] width 41 height 9
click at [128, 143] on td "Envy 概念" at bounding box center [148, 143] width 41 height 9
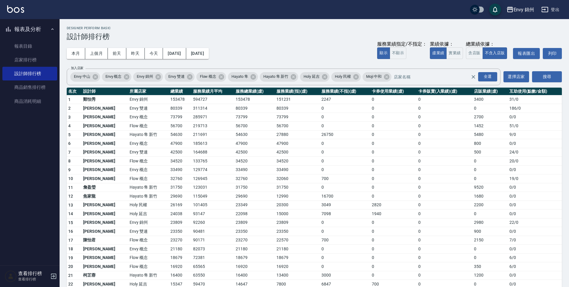
drag, startPoint x: 97, startPoint y: 175, endPoint x: 102, endPoint y: 173, distance: 5.7
click at [101, 173] on tbody "1 鄭怡秀 Envy 錦州 153478 594727 153478 151231 2247 0 0 3400 31 / 0 2 沈明煌 Envy 雙連 80…" at bounding box center [314, 235] width 495 height 280
drag, startPoint x: 161, startPoint y: 242, endPoint x: 157, endPoint y: 247, distance: 6.0
click at [169, 244] on td "23270" at bounding box center [180, 240] width 23 height 9
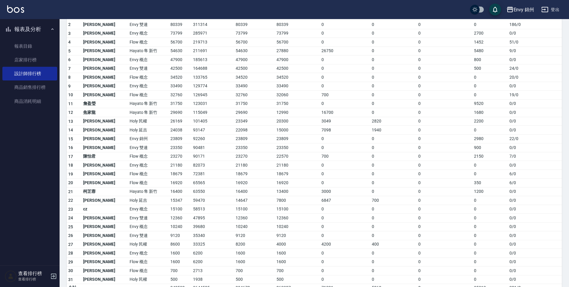
scroll to position [83, 0]
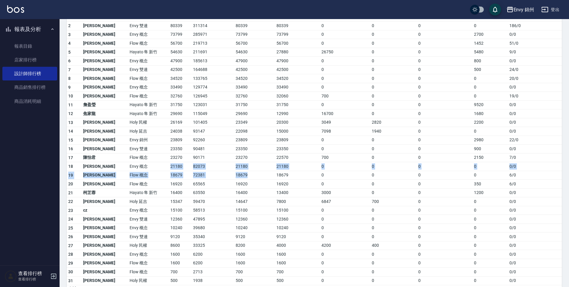
drag
click at [229, 177] on tbody "1 鄭怡秀 Envy 錦州 153478 594727 153478 151231 2247 0 0 3400 31 / 0 2 沈明煌 Envy 雙連 80…" at bounding box center [314, 153] width 495 height 280
click at [234, 177] on td "18679" at bounding box center [254, 175] width 41 height 9
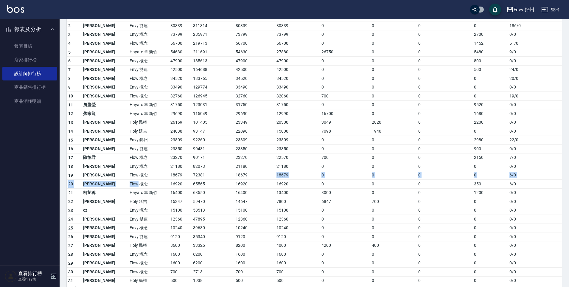
click at [138, 181] on tbody "1 鄭怡秀 Envy 錦州 153478 594727 153478 151231 2247 0 0 3400 31 / 0 2 沈明煌 Envy 雙連 80…" at bounding box center [314, 153] width 495 height 280
click at [138, 181] on td "Flow 概念" at bounding box center [148, 184] width 41 height 9
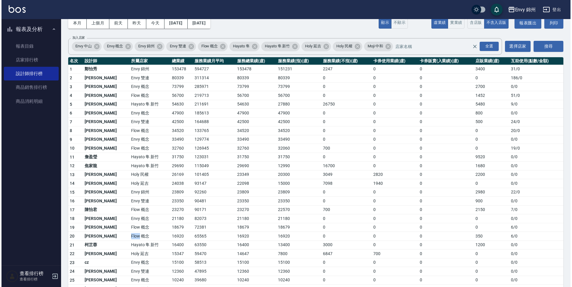
scroll to position [0, 0]
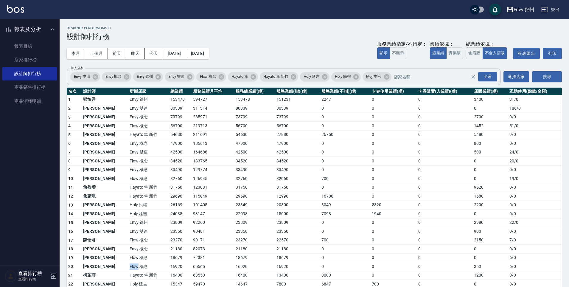
click at [553, 10] on button "登出" at bounding box center [550, 9] width 23 height 11
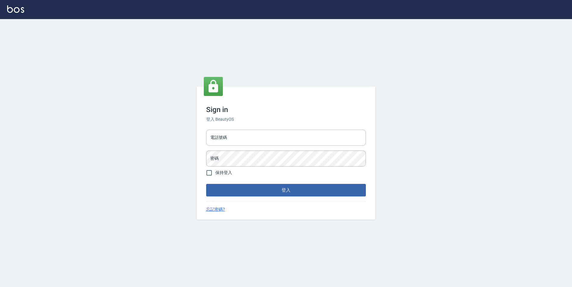
type input "25153595"
drag, startPoint x: 235, startPoint y: 139, endPoint x: 203, endPoint y: 130, distance: 33.7
click at [203, 130] on div "Sign in 登入 BeautyOS 電話號碼 251535950 電話號碼 密碼 密碼 保持登入 登入 忘記密碼?" at bounding box center [286, 152] width 179 height 133
type input "0930889212"
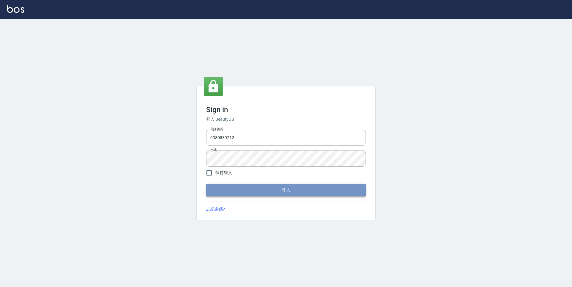
click at [279, 188] on button "登入" at bounding box center [286, 190] width 160 height 13
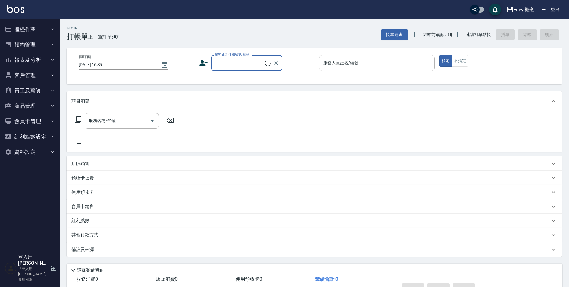
click at [18, 30] on button "櫃檯作業" at bounding box center [29, 28] width 55 height 15
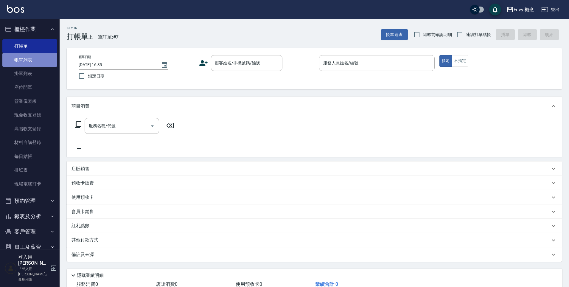
click at [34, 64] on link "帳單列表" at bounding box center [29, 60] width 55 height 14
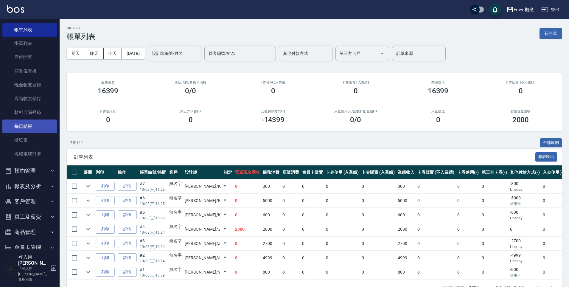
scroll to position [63, 0]
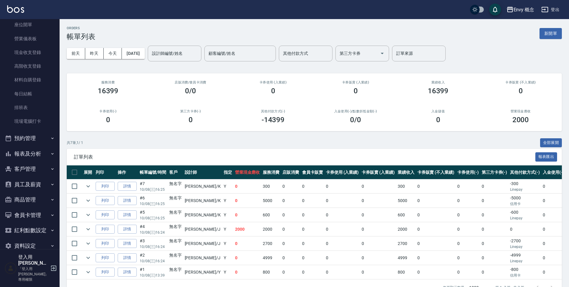
click at [33, 156] on button "報表及分析" at bounding box center [29, 153] width 55 height 15
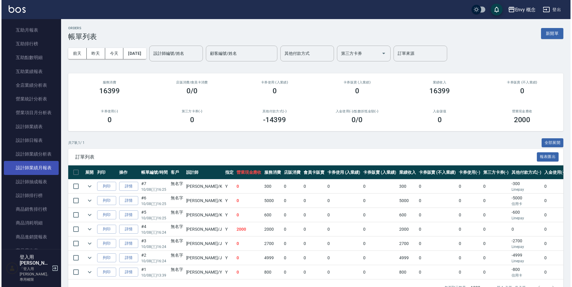
scroll to position [287, 0]
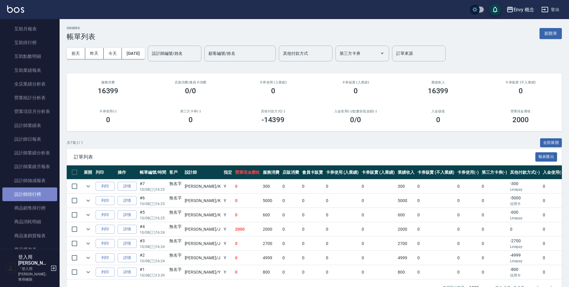
click at [37, 191] on link "設計師排行榜" at bounding box center [29, 194] width 55 height 14
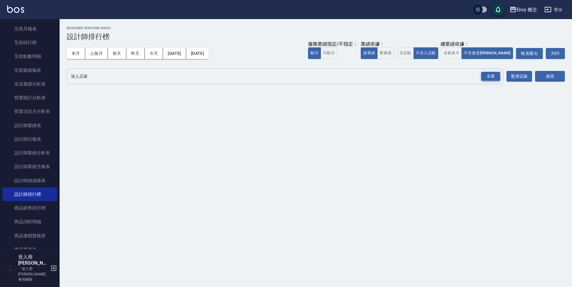
click at [491, 78] on div "全選" at bounding box center [490, 76] width 19 height 9
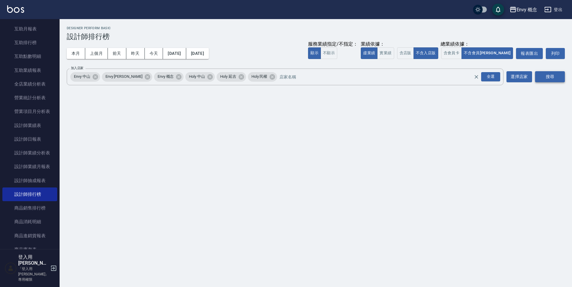
click at [545, 74] on button "搜尋" at bounding box center [550, 76] width 30 height 11
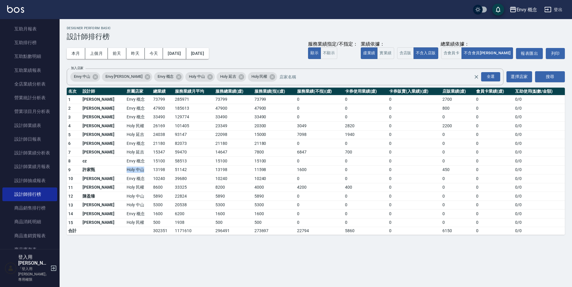
drag, startPoint x: 105, startPoint y: 170, endPoint x: 121, endPoint y: 169, distance: 16.5
click at [125, 169] on td "Holy 中山" at bounding box center [138, 169] width 27 height 9
drag, startPoint x: 112, startPoint y: 196, endPoint x: 120, endPoint y: 199, distance: 8.6
click at [125, 199] on td "Holy 中山" at bounding box center [138, 196] width 27 height 9
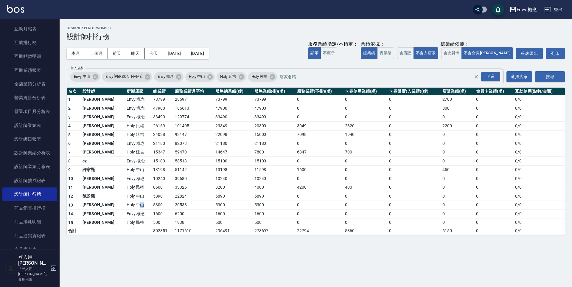
drag, startPoint x: 117, startPoint y: 205, endPoint x: 124, endPoint y: 206, distance: 7.7
click at [125, 206] on td "Holy 中山" at bounding box center [138, 204] width 27 height 9
drag, startPoint x: 118, startPoint y: 202, endPoint x: 127, endPoint y: 205, distance: 9.0
click at [127, 205] on tbody "1 王文嘉 Envy 概念 73799 285971 73799 73799 0 0 0 2700 0 0 / 0 2 黃光蔓 Envy 概念 47900 1…" at bounding box center [316, 165] width 498 height 140
click at [127, 205] on td "Holy 中山" at bounding box center [138, 204] width 27 height 9
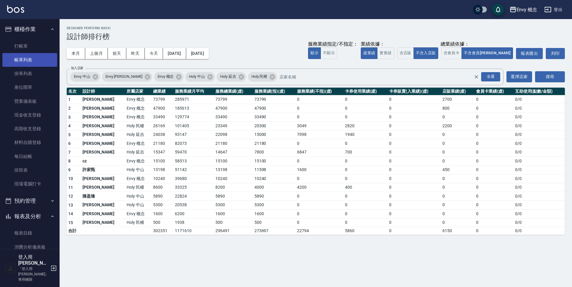
click at [23, 60] on link "帳單列表" at bounding box center [29, 60] width 55 height 14
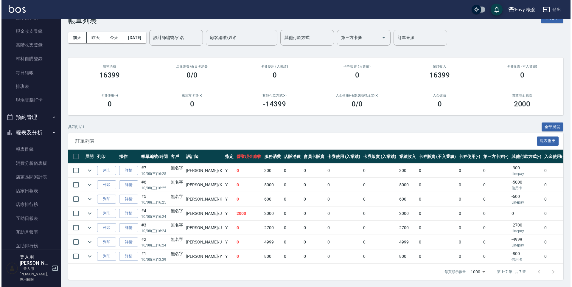
scroll to position [85, 0]
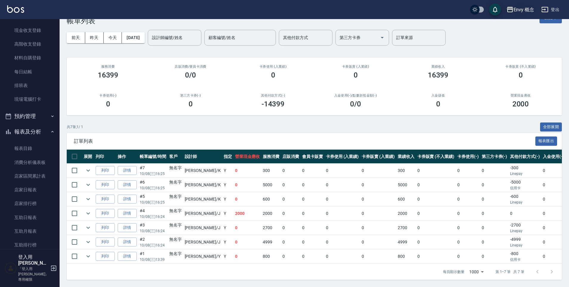
click at [519, 9] on div "Envy 概念" at bounding box center [524, 9] width 21 height 7
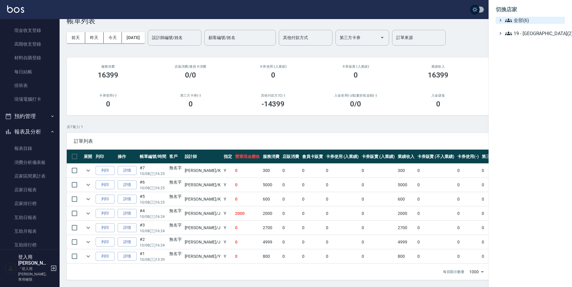
click at [526, 21] on span "全部(6)" at bounding box center [533, 20] width 57 height 7
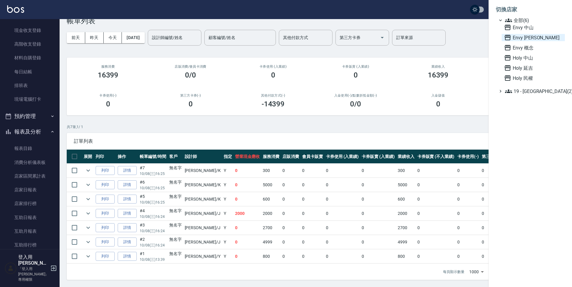
click at [530, 38] on span "Envy [PERSON_NAME]" at bounding box center [533, 37] width 58 height 7
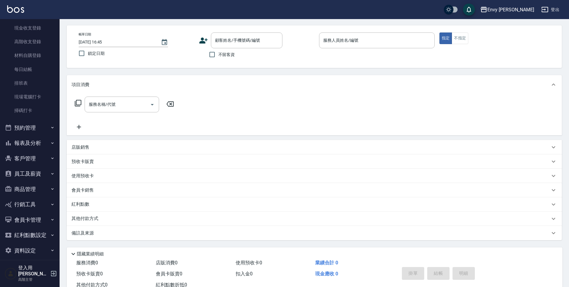
scroll to position [27, 0]
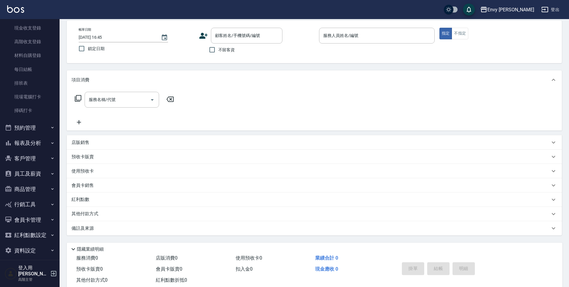
click at [24, 147] on button "報表及分析" at bounding box center [29, 142] width 55 height 15
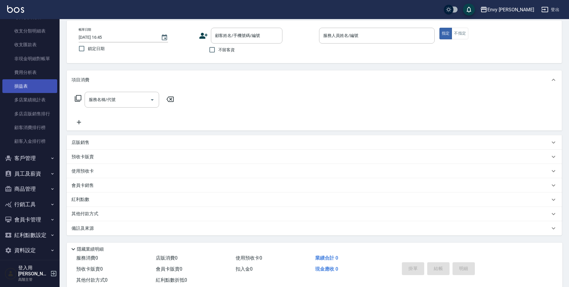
scroll to position [38, 0]
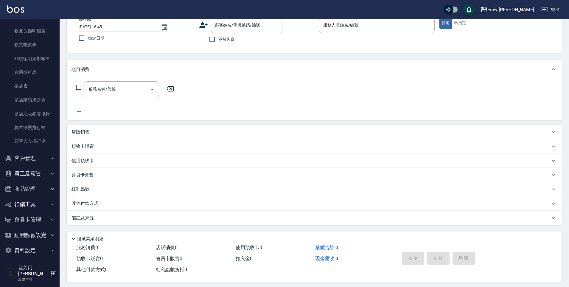
click at [30, 170] on button "員工及薪資" at bounding box center [29, 173] width 55 height 15
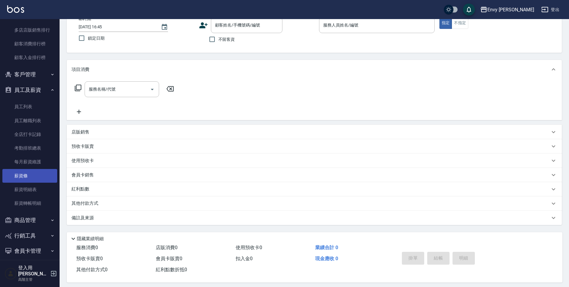
scroll to position [799, 0]
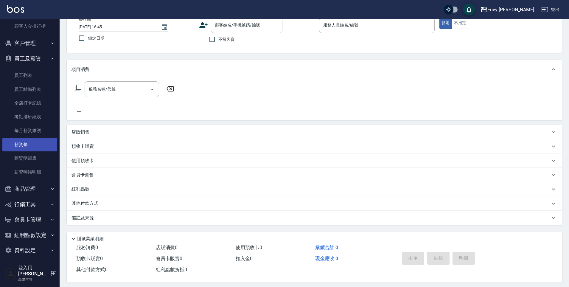
click at [32, 148] on link "薪資條" at bounding box center [29, 145] width 55 height 14
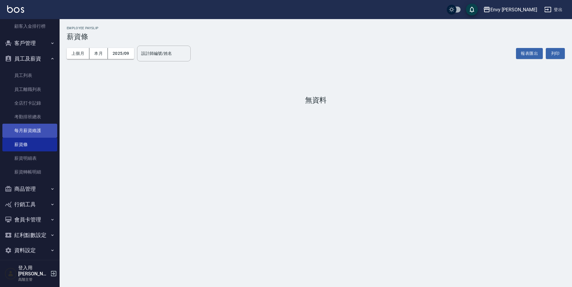
click at [35, 130] on link "每月薪資維護" at bounding box center [29, 131] width 55 height 14
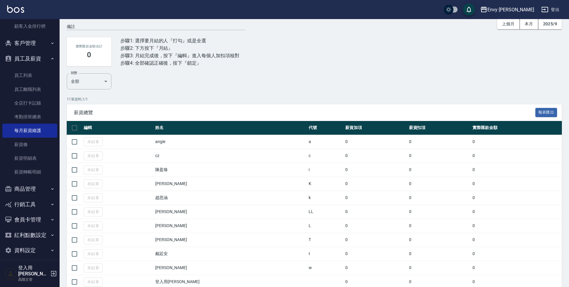
scroll to position [44, 0]
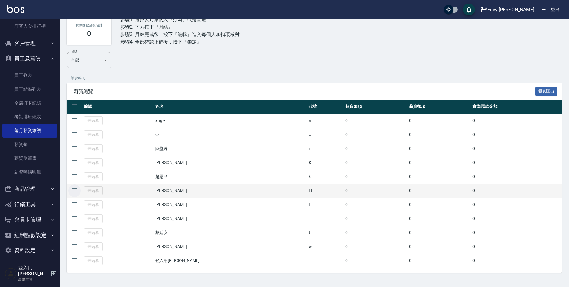
click at [77, 193] on input "checkbox" at bounding box center [74, 190] width 13 height 13
checkbox input "true"
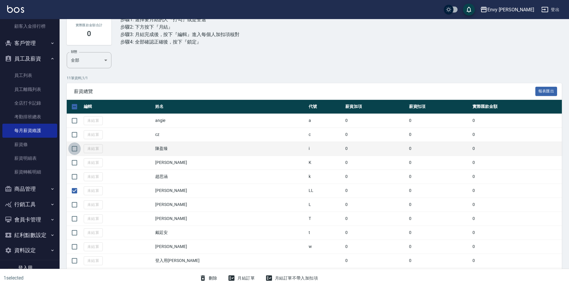
click at [74, 152] on input "checkbox" at bounding box center [74, 148] width 13 height 13
checkbox input "true"
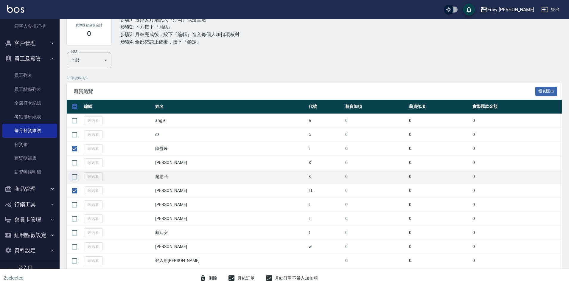
click at [77, 179] on input "checkbox" at bounding box center [74, 176] width 13 height 13
checkbox input "true"
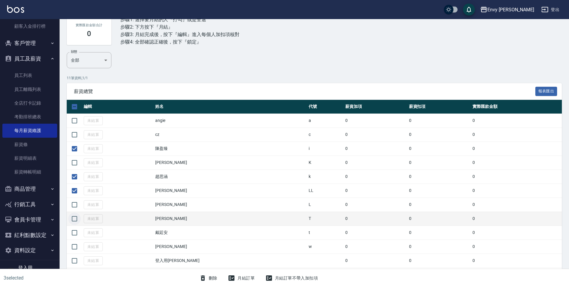
click at [73, 216] on input "checkbox" at bounding box center [74, 218] width 13 height 13
checkbox input "true"
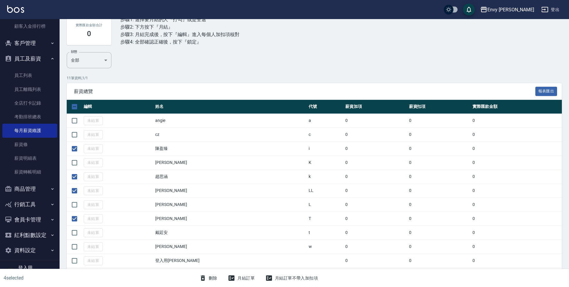
click at [243, 278] on button "月結訂單" at bounding box center [242, 278] width 32 height 11
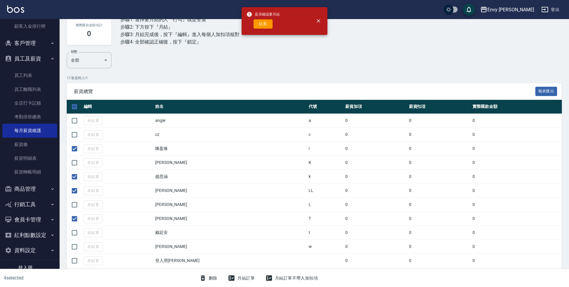
click at [259, 18] on div "是否確認要月結 結算" at bounding box center [262, 21] width 33 height 24
click at [263, 22] on button "結算" at bounding box center [263, 23] width 19 height 9
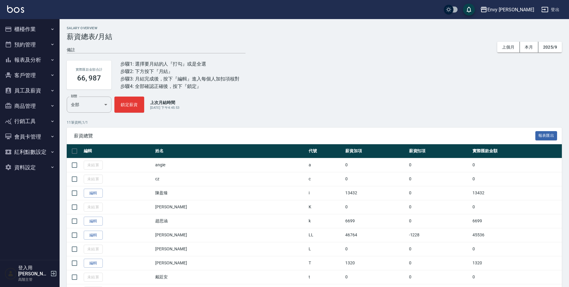
click at [32, 31] on button "櫃檯作業" at bounding box center [29, 28] width 55 height 15
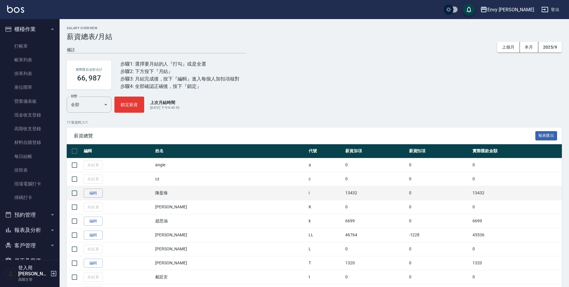
scroll to position [44, 0]
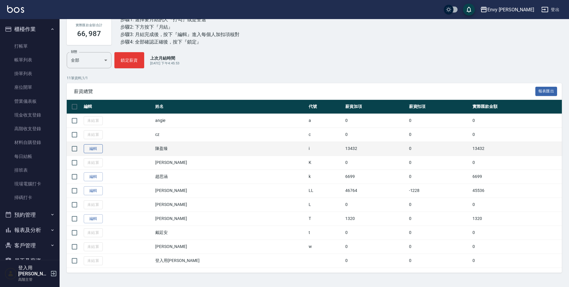
click at [98, 151] on link "編輯" at bounding box center [93, 148] width 19 height 9
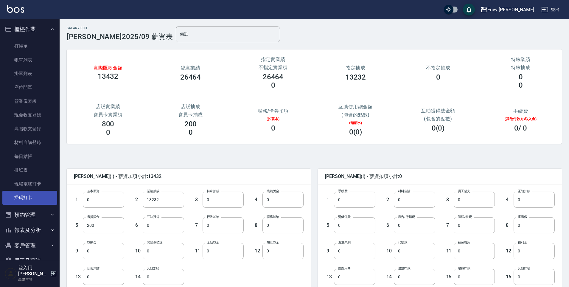
scroll to position [87, 0]
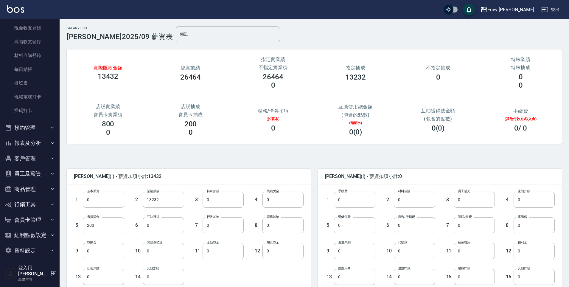
click at [38, 171] on button "員工及薪資" at bounding box center [29, 173] width 55 height 15
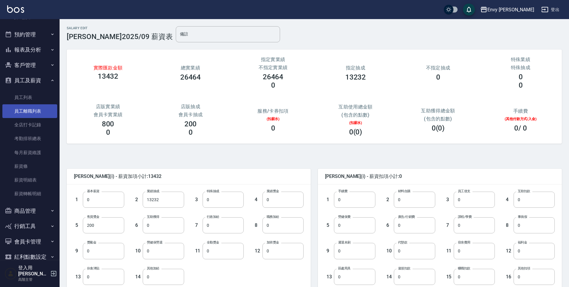
scroll to position [202, 0]
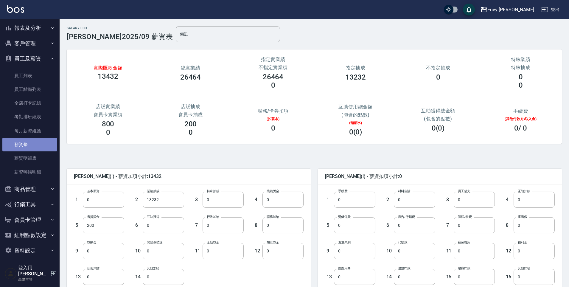
click at [35, 142] on link "薪資條" at bounding box center [29, 145] width 55 height 14
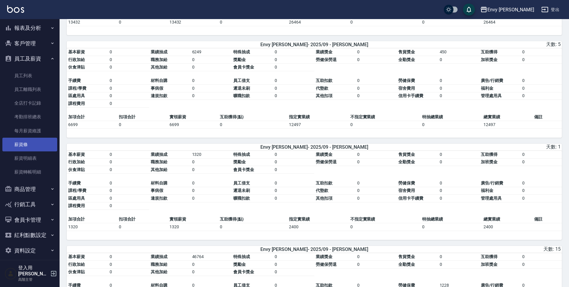
scroll to position [128, 0]
click at [37, 133] on link "每月薪資維護" at bounding box center [29, 131] width 55 height 14
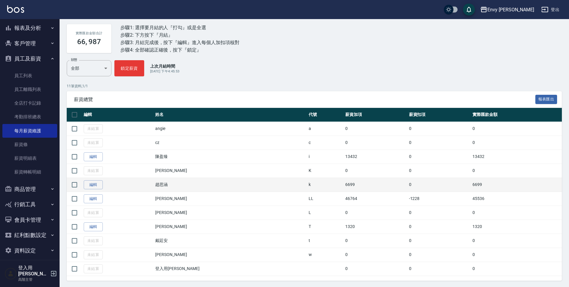
scroll to position [44, 0]
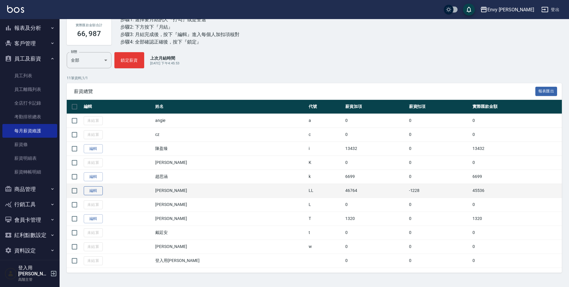
click at [101, 191] on link "編輯" at bounding box center [93, 190] width 19 height 9
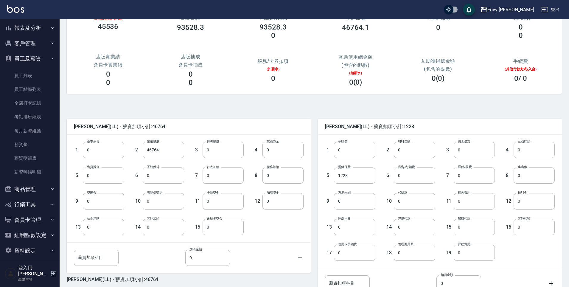
scroll to position [77, 0]
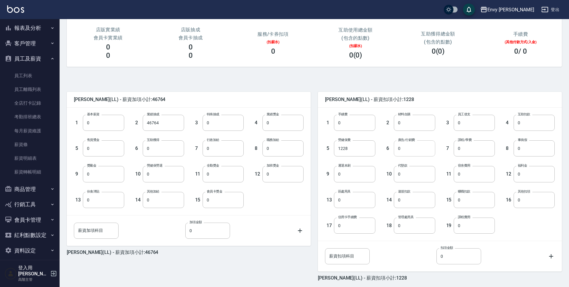
click at [408, 152] on input "0" at bounding box center [414, 148] width 41 height 16
type input "9449"
click at [164, 200] on input "0" at bounding box center [163, 200] width 41 height 16
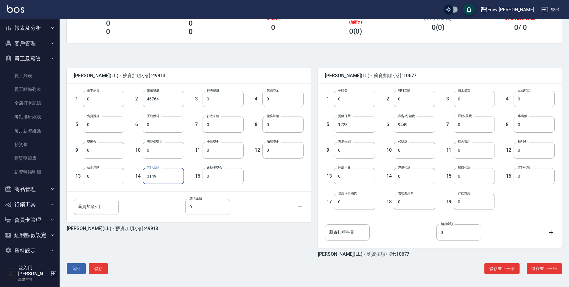
type input "3149"
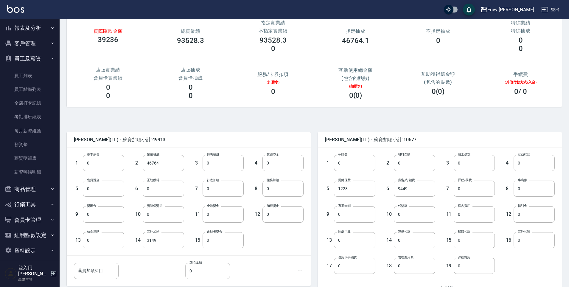
scroll to position [101, 0]
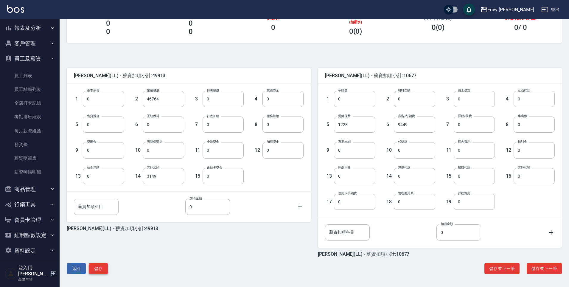
click at [97, 268] on button "儲存" at bounding box center [98, 268] width 19 height 11
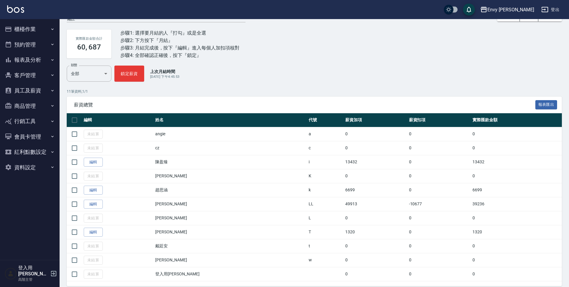
scroll to position [44, 0]
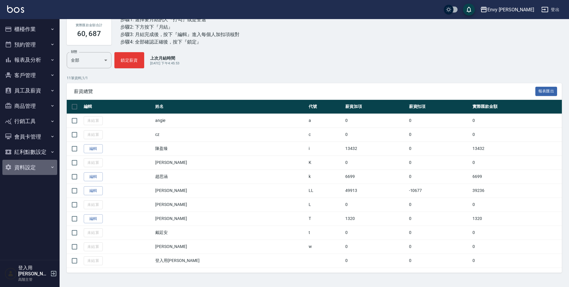
click at [41, 167] on button "資料設定" at bounding box center [29, 167] width 55 height 15
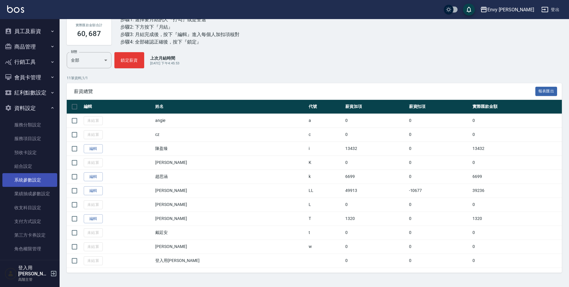
scroll to position [60, 0]
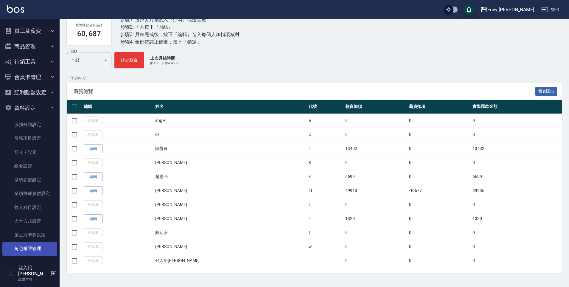
click at [39, 249] on link "角色權限管理" at bounding box center [29, 249] width 55 height 14
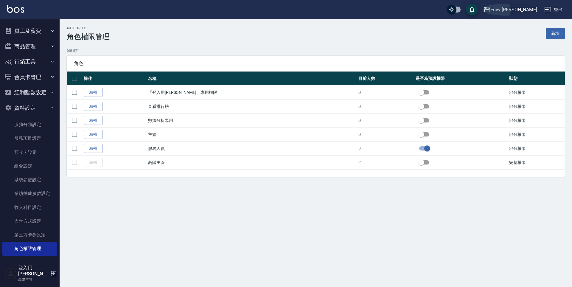
click at [520, 10] on div "Envy [PERSON_NAME]" at bounding box center [513, 9] width 47 height 7
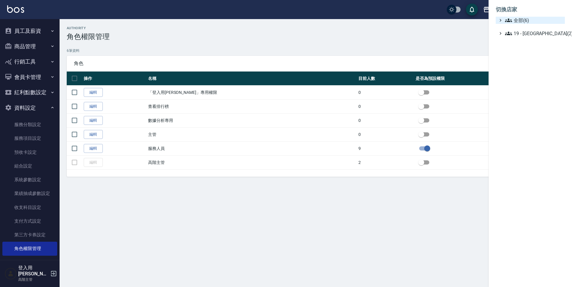
click at [524, 18] on span "全部(6)" at bounding box center [533, 20] width 57 height 7
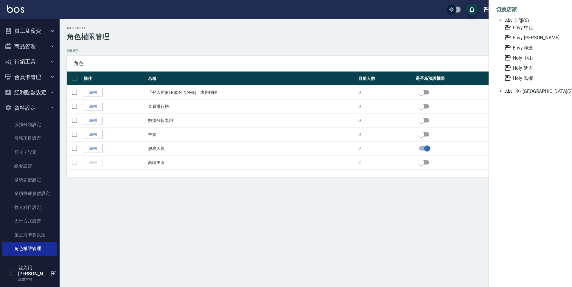
click at [408, 35] on div at bounding box center [286, 143] width 572 height 287
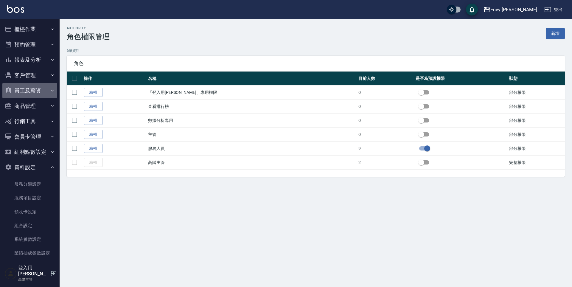
click at [34, 90] on button "員工及薪資" at bounding box center [29, 90] width 55 height 15
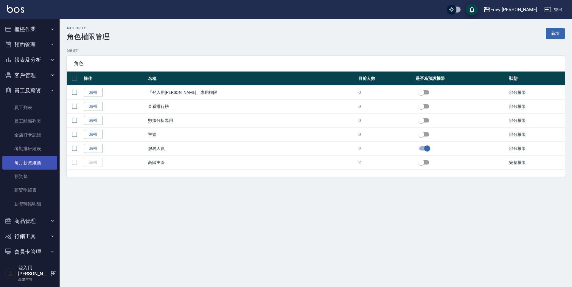
click at [41, 161] on link "每月薪資維護" at bounding box center [29, 163] width 55 height 14
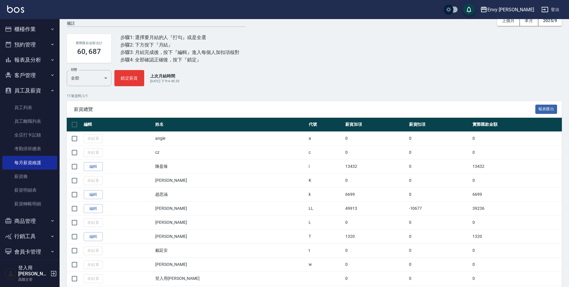
scroll to position [44, 0]
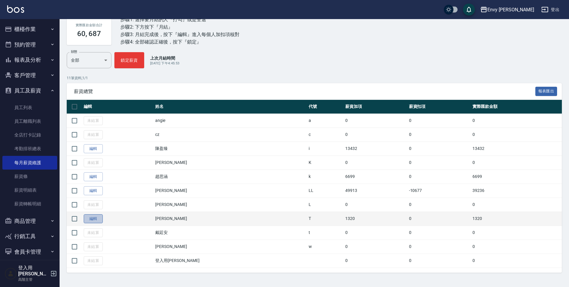
click at [88, 219] on link "編輯" at bounding box center [93, 218] width 19 height 9
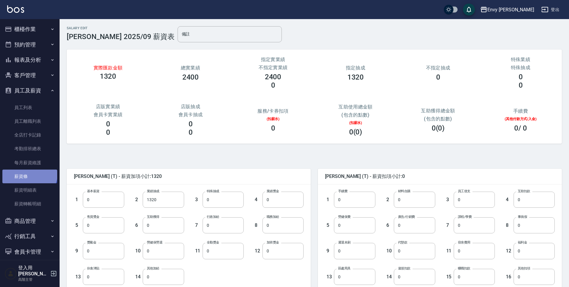
click at [29, 173] on link "薪資條" at bounding box center [29, 177] width 55 height 14
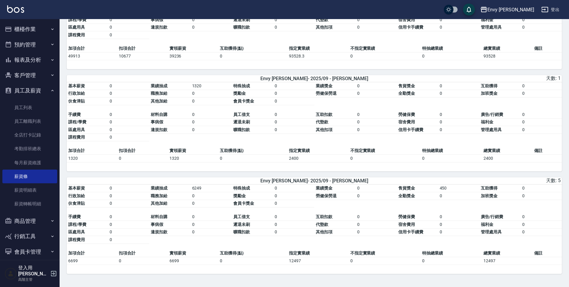
scroll to position [199, 0]
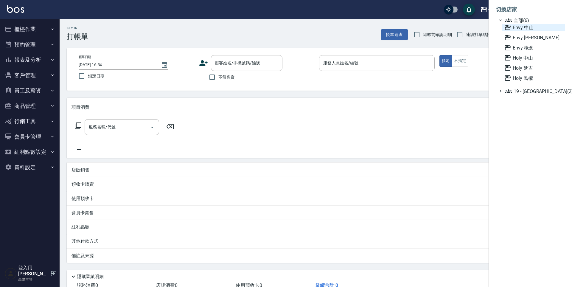
click at [524, 27] on span "Envy 中山" at bounding box center [533, 27] width 58 height 7
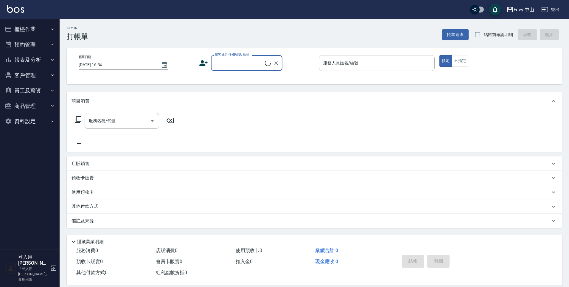
click at [33, 30] on button "櫃檯作業" at bounding box center [29, 28] width 55 height 15
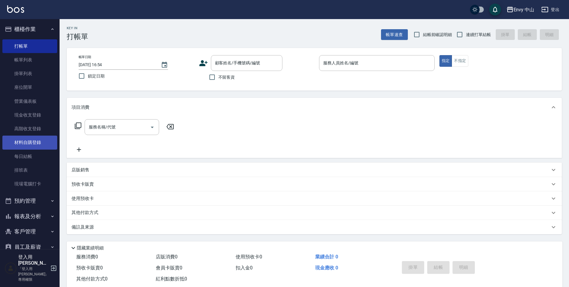
scroll to position [32, 0]
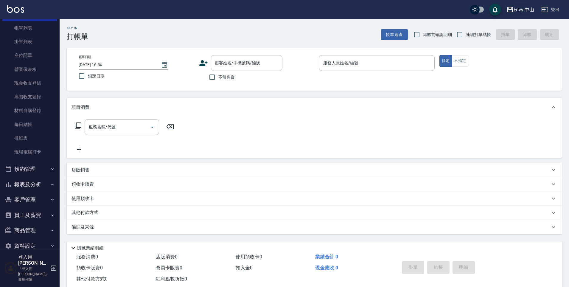
click at [528, 13] on button "Envy 中山" at bounding box center [520, 10] width 33 height 12
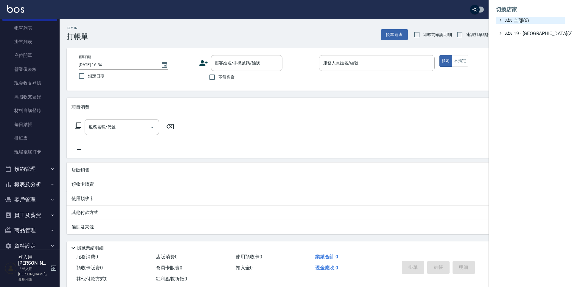
click at [521, 22] on span "全部(6)" at bounding box center [533, 20] width 57 height 7
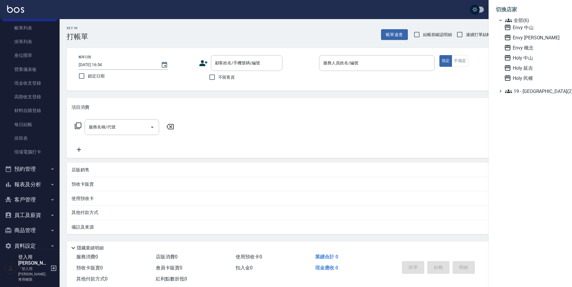
click at [23, 242] on div at bounding box center [286, 143] width 572 height 287
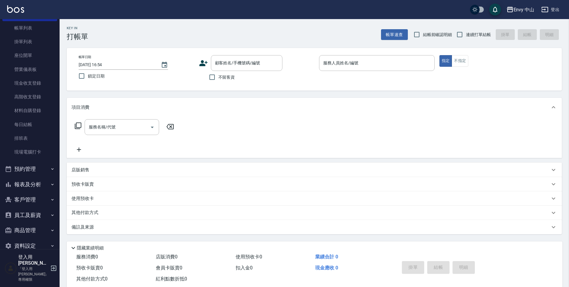
click at [26, 245] on button "資料設定" at bounding box center [29, 245] width 55 height 15
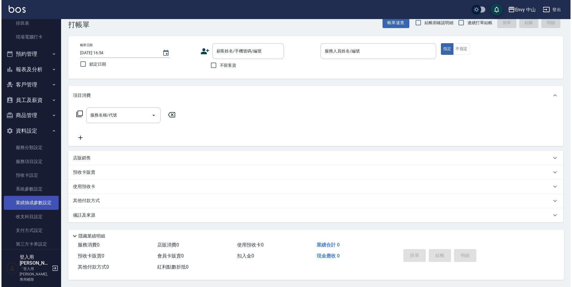
scroll to position [15, 0]
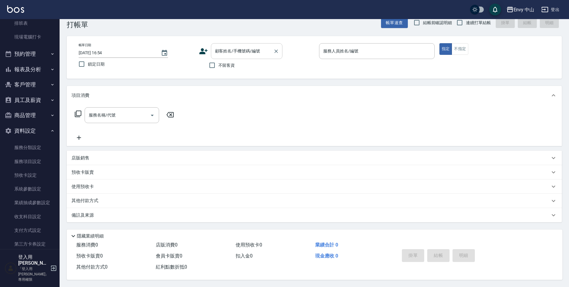
click at [256, 56] on div "顧客姓名/手機號碼/編號" at bounding box center [246, 51] width 71 height 16
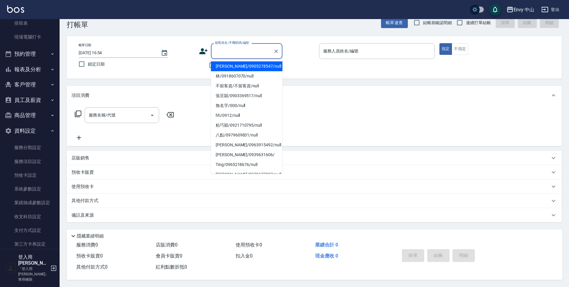
click at [254, 63] on li "林姿君/0905278547/null" at bounding box center [246, 66] width 71 height 10
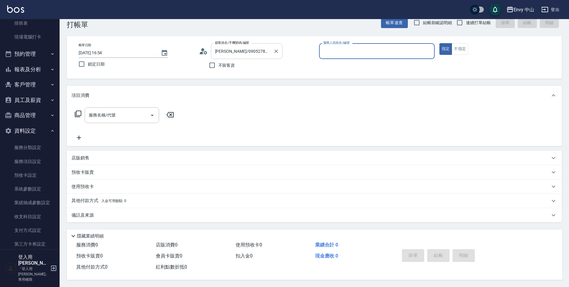
click at [241, 49] on input "林姿君/0905278547/null" at bounding box center [242, 51] width 57 height 10
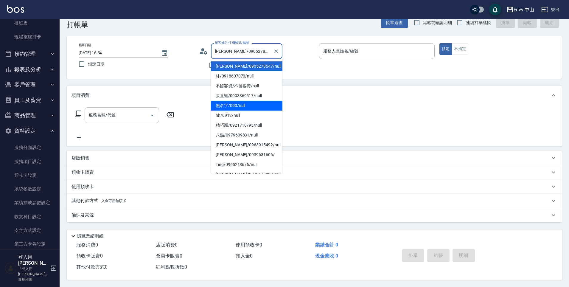
click at [238, 101] on li "無名字/000/null" at bounding box center [246, 106] width 71 height 10
type input "無名字/000/null"
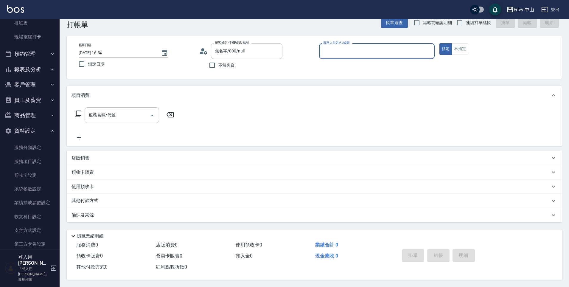
click at [337, 51] on input "服務人員姓名/編號" at bounding box center [377, 51] width 110 height 10
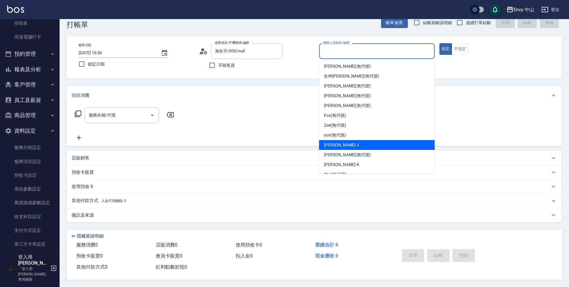
click at [338, 143] on span "[PERSON_NAME]" at bounding box center [341, 145] width 35 height 6
type input "[PERSON_NAME]"
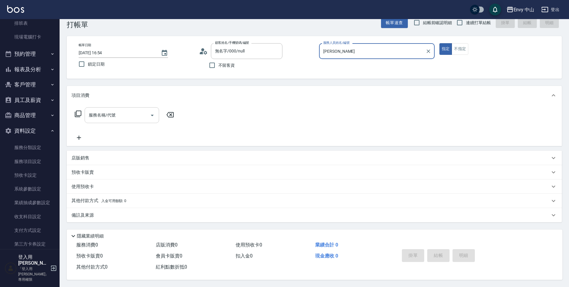
click at [136, 113] on input "服務名稱/代號" at bounding box center [117, 115] width 60 height 10
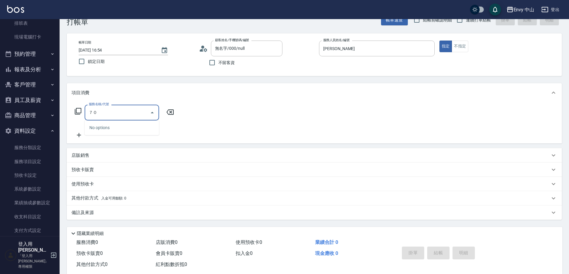
type input "７"
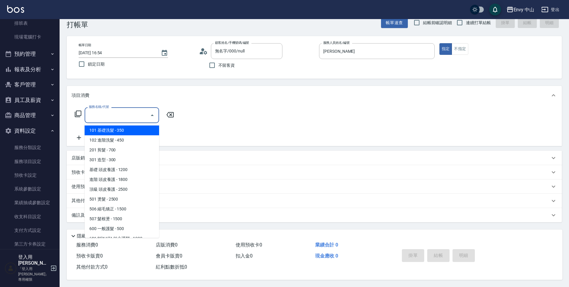
click at [518, 25] on div "帳單速查 結帳前確認明細 連續打單結帳 掛單 結帳 明細" at bounding box center [471, 22] width 181 height 13
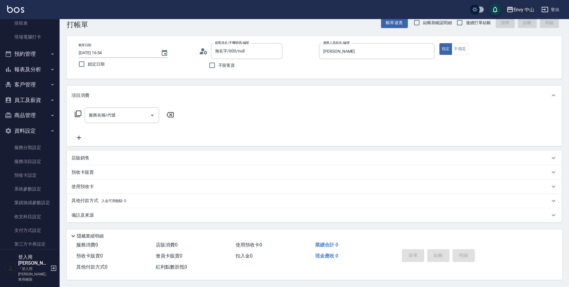
click at [514, 7] on div "Envy 中山" at bounding box center [524, 9] width 21 height 7
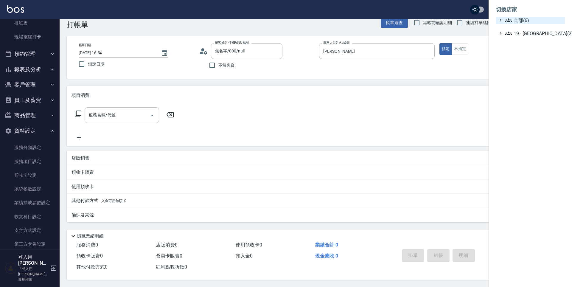
click at [521, 22] on span "全部(6)" at bounding box center [533, 20] width 57 height 7
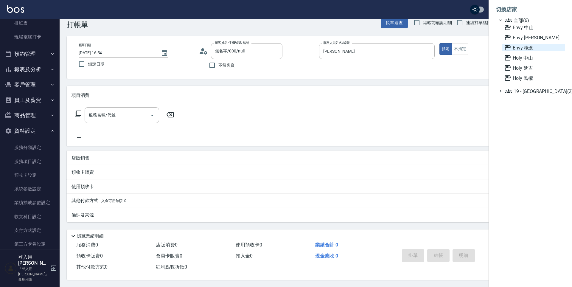
click at [527, 49] on span "Envy 概念" at bounding box center [533, 47] width 58 height 7
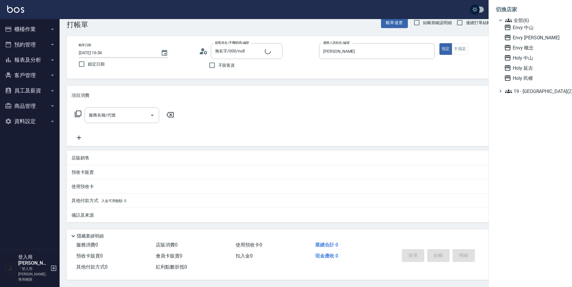
scroll to position [0, 0]
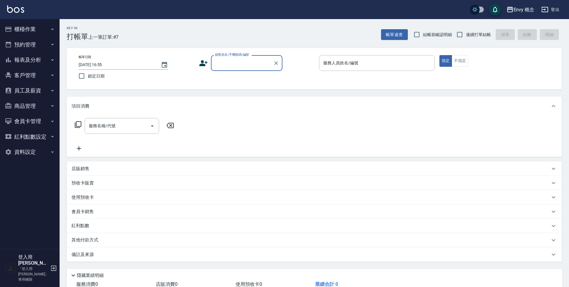
click at [240, 67] on input "顧客姓名/手機號碼/編號" at bounding box center [242, 63] width 57 height 10
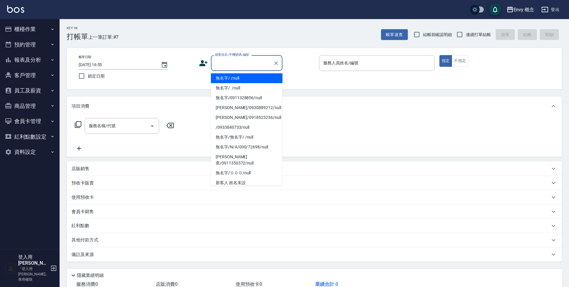
click at [246, 79] on li "無名字/ /null" at bounding box center [246, 78] width 71 height 10
type input "無名字/ /null"
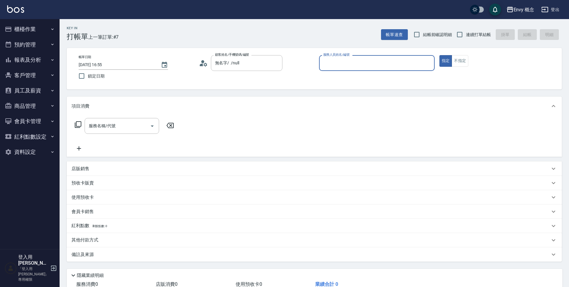
click at [344, 66] on input "服務人員姓名/編號" at bounding box center [377, 63] width 110 height 10
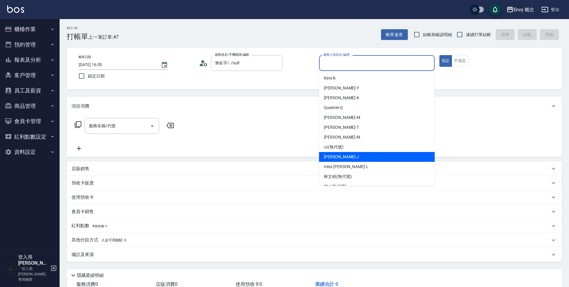
click at [346, 158] on div "[PERSON_NAME]" at bounding box center [377, 157] width 116 height 10
type input "[PERSON_NAME]"
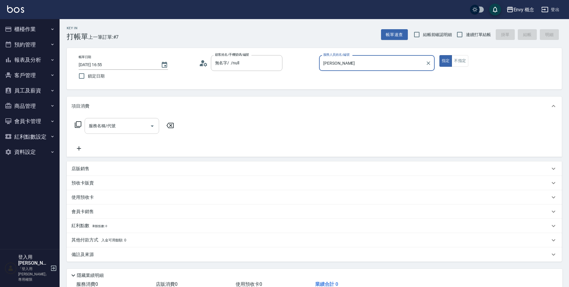
click at [141, 127] on input "服務名稱/代號" at bounding box center [117, 126] width 60 height 10
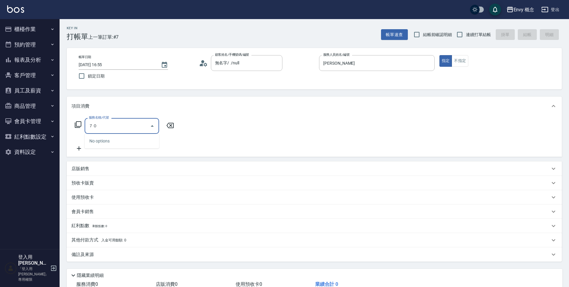
type input "７"
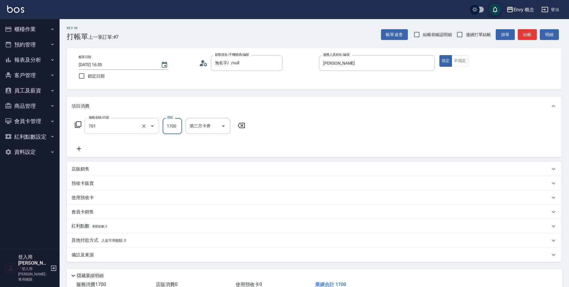
type input "701 染髮(701)"
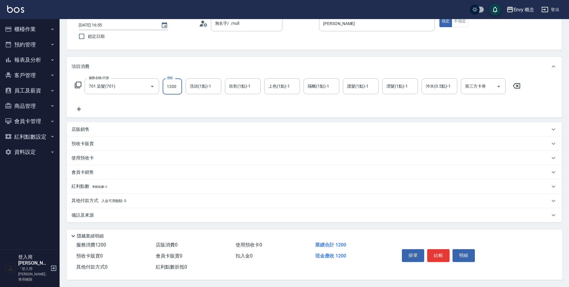
scroll to position [42, 0]
type input "1200"
click at [103, 199] on span "入金可用餘額: 0" at bounding box center [113, 201] width 25 height 4
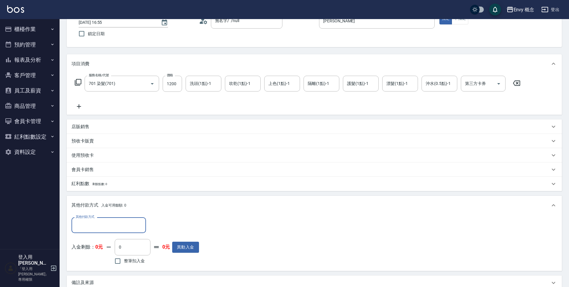
scroll to position [0, 0]
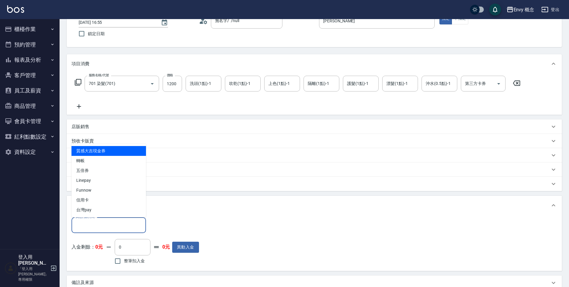
click at [96, 223] on input "其他付款方式" at bounding box center [108, 225] width 69 height 10
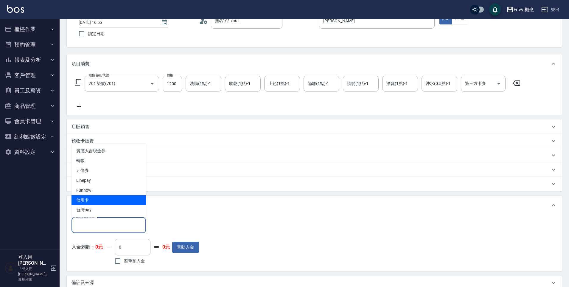
click at [93, 199] on span "信用卡" at bounding box center [108, 200] width 74 height 10
type input "信用卡"
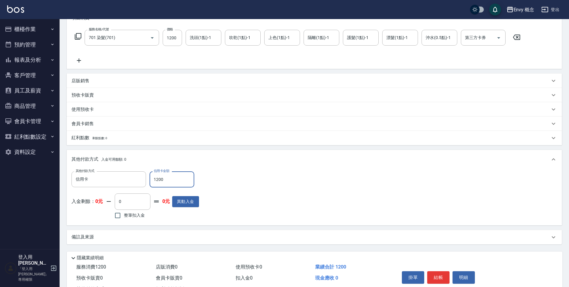
scroll to position [113, 0]
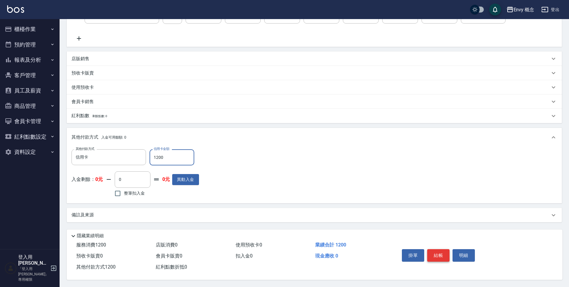
type input "1200"
click at [444, 254] on button "結帳" at bounding box center [438, 255] width 22 height 13
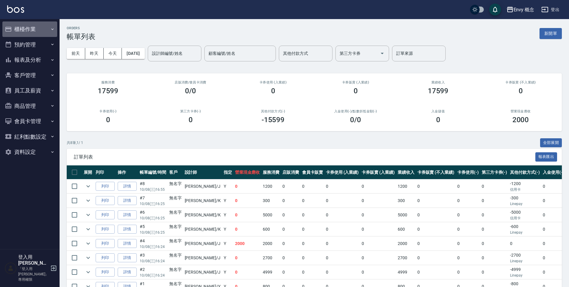
click at [25, 33] on button "櫃檯作業" at bounding box center [29, 28] width 55 height 15
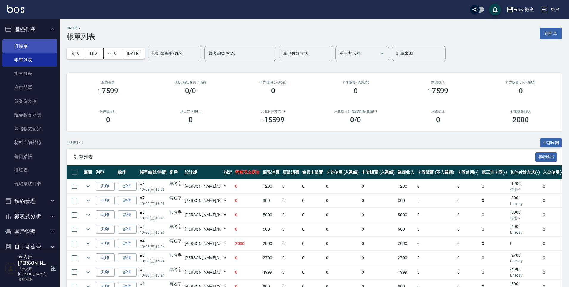
click at [33, 52] on link "打帳單" at bounding box center [29, 46] width 55 height 14
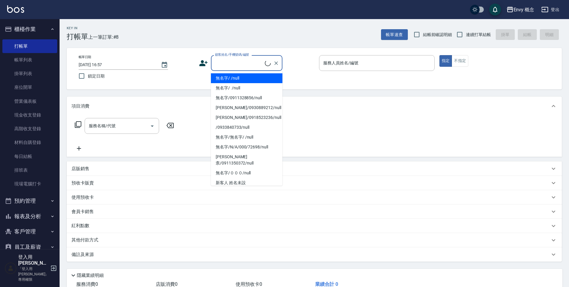
click at [260, 62] on input "顧客姓名/手機號碼/編號" at bounding box center [239, 63] width 51 height 10
click at [264, 77] on li "無名字/ /null" at bounding box center [246, 78] width 71 height 10
type input "無名字/ /null"
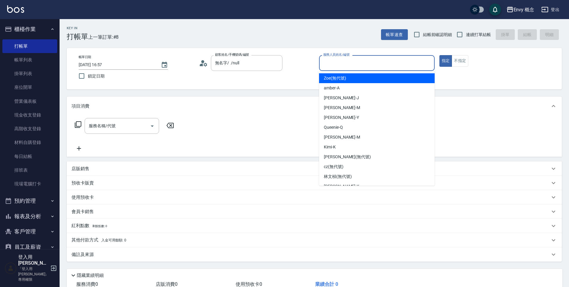
click at [337, 67] on input "服務人員姓名/編號" at bounding box center [377, 63] width 110 height 10
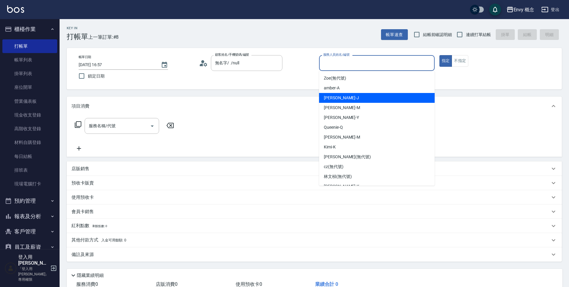
click at [341, 101] on div "Jessie -J" at bounding box center [377, 98] width 116 height 10
type input "Jessie-J"
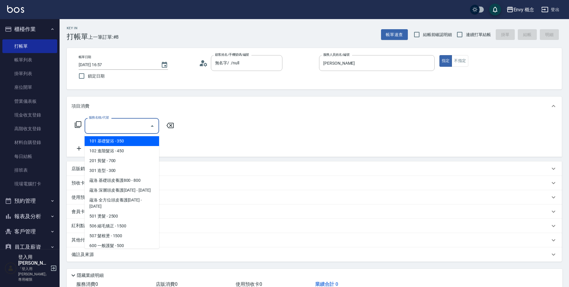
click at [133, 128] on input "服務名稱/代號" at bounding box center [117, 126] width 60 height 10
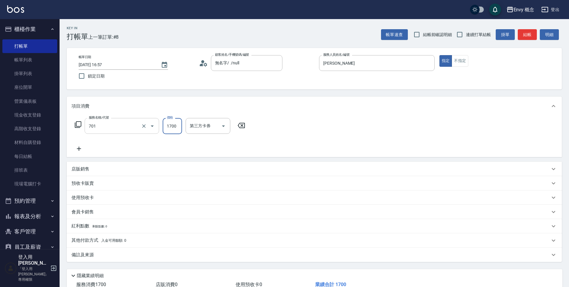
type input "701 染髮(701)"
type input "3500"
click at [128, 239] on div "其他付款方式 入金可用餘額: 0" at bounding box center [310, 240] width 478 height 7
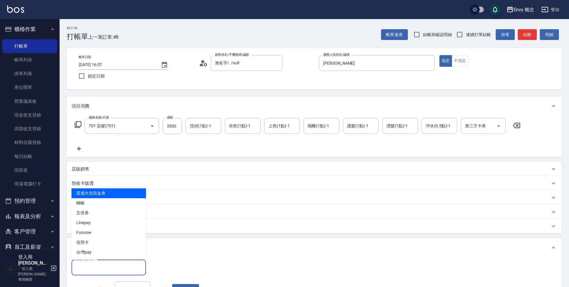
click at [99, 268] on input "其他付款方式" at bounding box center [108, 267] width 69 height 10
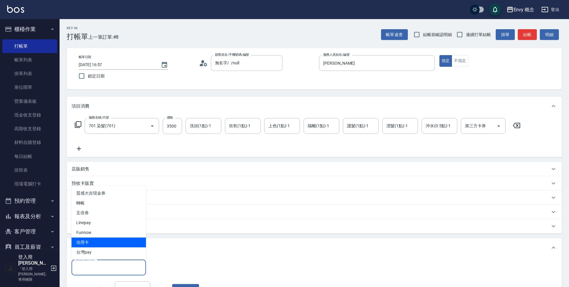
click at [93, 240] on span "信用卡" at bounding box center [108, 242] width 74 height 10
type input "信用卡"
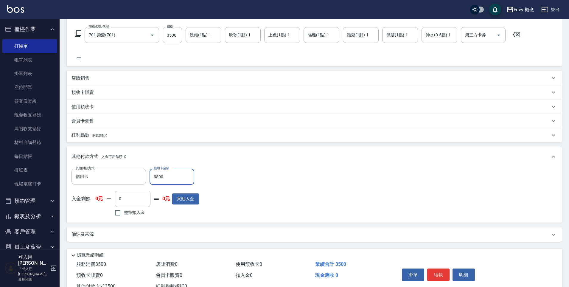
scroll to position [113, 0]
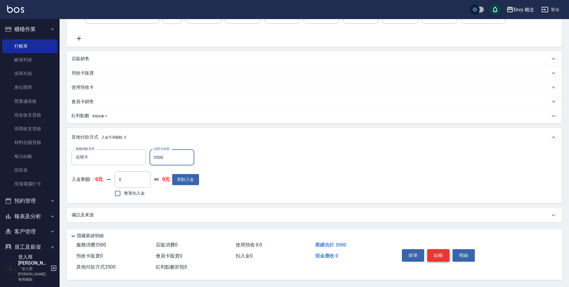
type input "3500"
click at [433, 255] on button "結帳" at bounding box center [438, 255] width 22 height 13
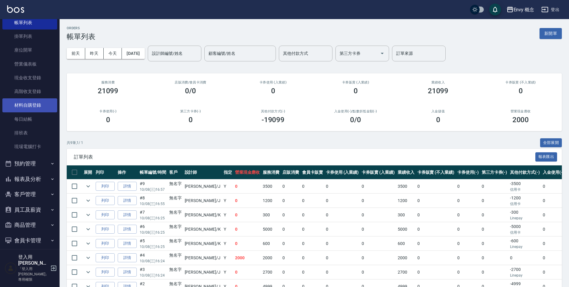
scroll to position [63, 0]
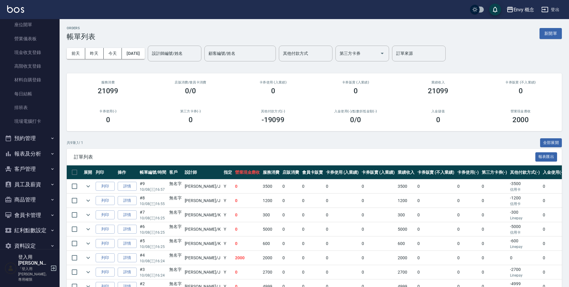
click at [33, 151] on button "報表及分析" at bounding box center [29, 153] width 55 height 15
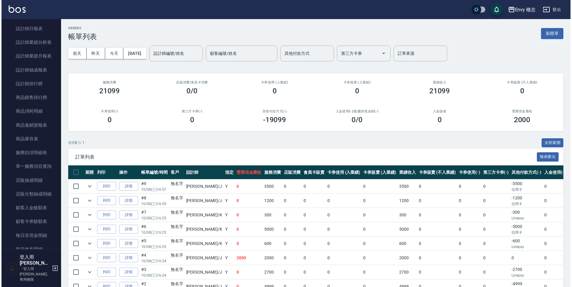
scroll to position [455, 0]
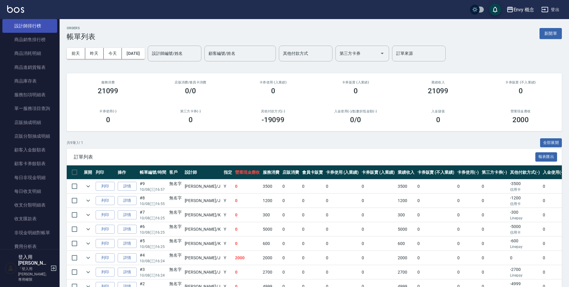
click at [31, 29] on link "設計師排行榜" at bounding box center [29, 26] width 55 height 14
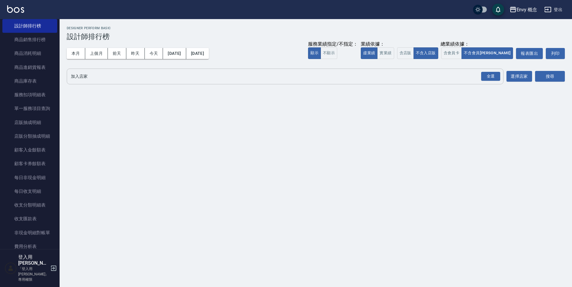
click at [87, 74] on input "加入店家" at bounding box center [280, 76] width 422 height 10
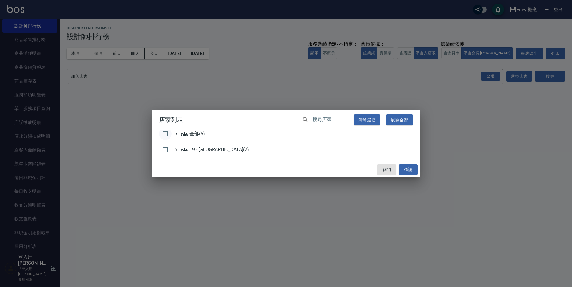
click at [157, 133] on div "全部(6) 19 - 新城區(2)" at bounding box center [286, 146] width 268 height 32
click at [164, 134] on input "checkbox" at bounding box center [165, 134] width 13 height 13
checkbox input "true"
drag, startPoint x: 404, startPoint y: 170, endPoint x: 395, endPoint y: 162, distance: 11.4
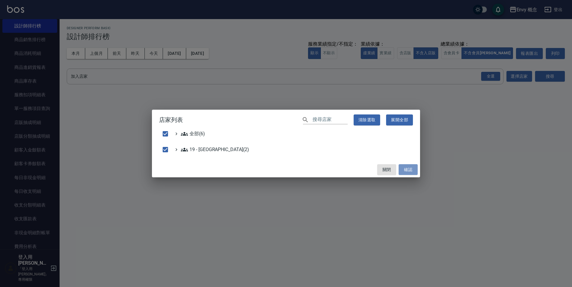
click at [404, 170] on button "確認" at bounding box center [408, 169] width 19 height 11
checkbox input "false"
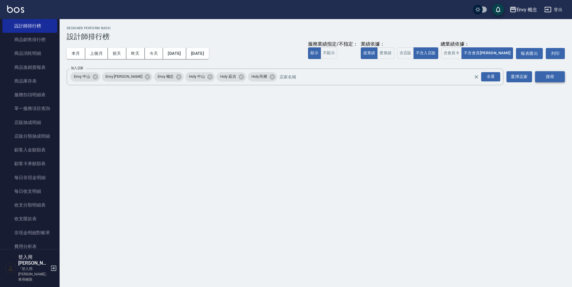
click at [562, 77] on button "搜尋" at bounding box center [550, 76] width 30 height 11
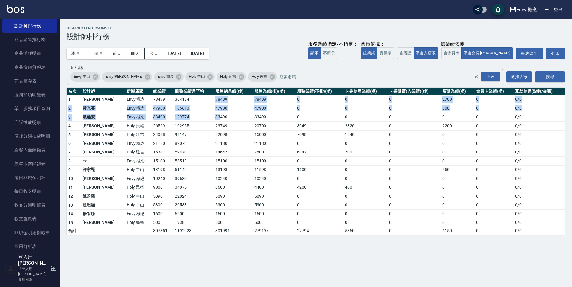
drag, startPoint x: 181, startPoint y: 100, endPoint x: 202, endPoint y: 118, distance: 27.3
click at [202, 117] on tbody "1 王文嘉 Envy 概念 78499 304184 78499 78499 0 0 0 2700 0 0 / 0 2 黃光蔓 Envy 概念 47900 1…" at bounding box center [316, 165] width 498 height 140
drag, startPoint x: 202, startPoint y: 118, endPoint x: 0, endPoint y: 100, distance: 202.7
click at [214, 118] on td "33490" at bounding box center [233, 117] width 39 height 9
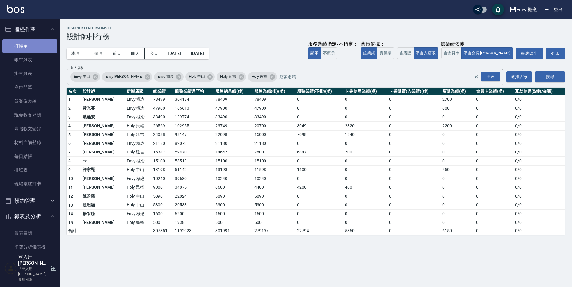
click at [41, 39] on link "打帳單" at bounding box center [29, 46] width 55 height 14
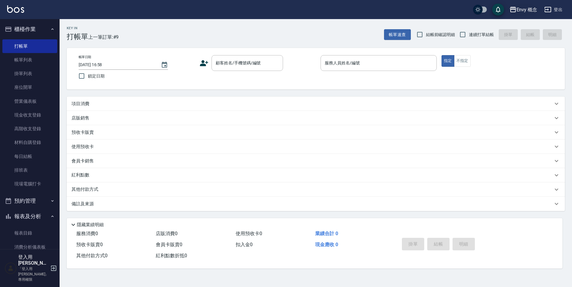
click at [527, 13] on button "Envy 概念" at bounding box center [523, 10] width 33 height 12
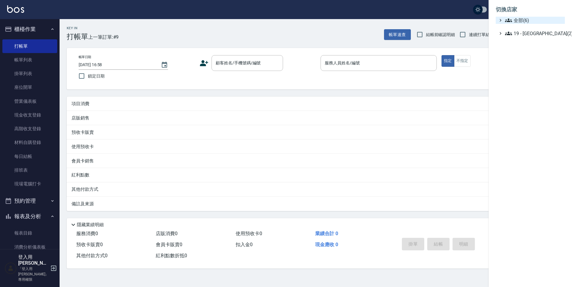
click at [525, 19] on span "全部(6)" at bounding box center [533, 20] width 57 height 7
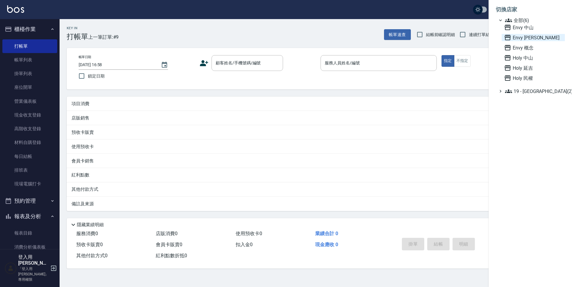
click at [524, 40] on span "Envy 南西" at bounding box center [533, 37] width 58 height 7
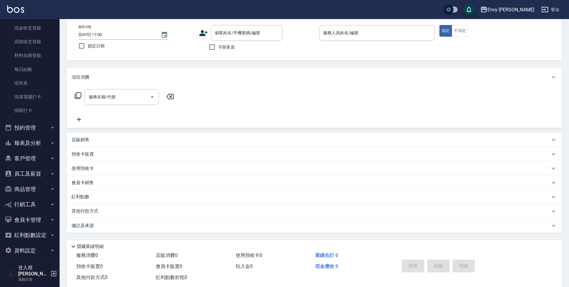
scroll to position [43, 0]
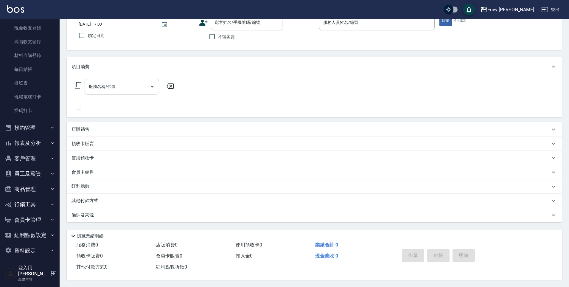
click at [19, 251] on button "資料設定" at bounding box center [29, 250] width 55 height 15
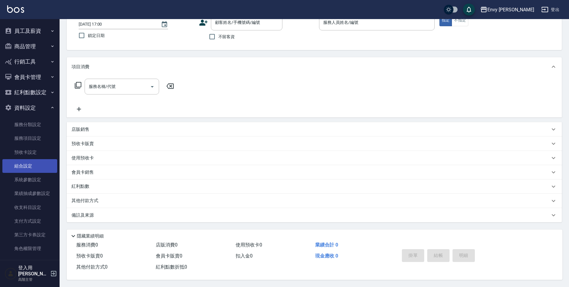
click at [42, 169] on link "組合設定" at bounding box center [29, 166] width 55 height 14
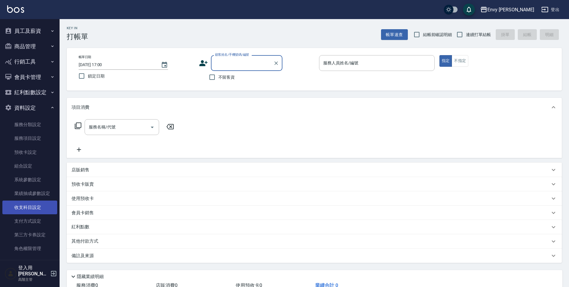
scroll to position [18, 0]
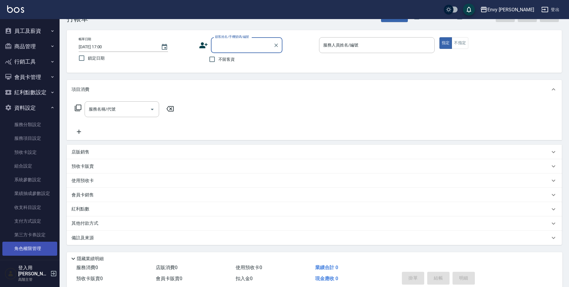
click at [34, 252] on link "角色權限管理" at bounding box center [29, 249] width 55 height 14
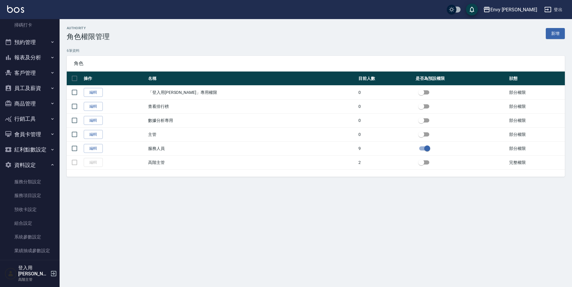
scroll to position [117, 0]
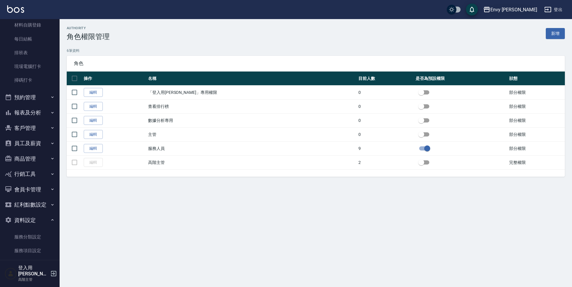
click at [532, 12] on div "Envy [PERSON_NAME]" at bounding box center [513, 9] width 47 height 7
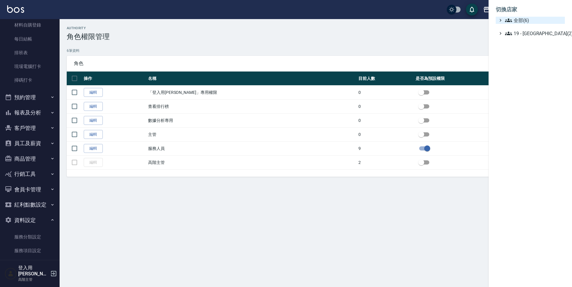
click at [527, 23] on span "全部(6)" at bounding box center [533, 20] width 57 height 7
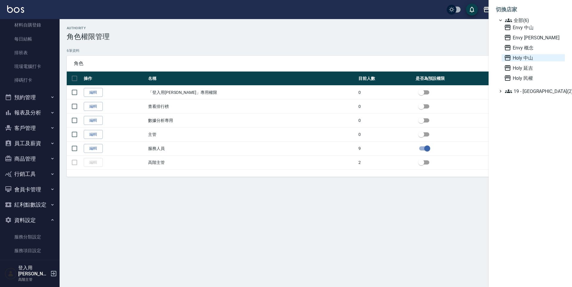
click at [525, 59] on span "Holy 中山" at bounding box center [533, 57] width 58 height 7
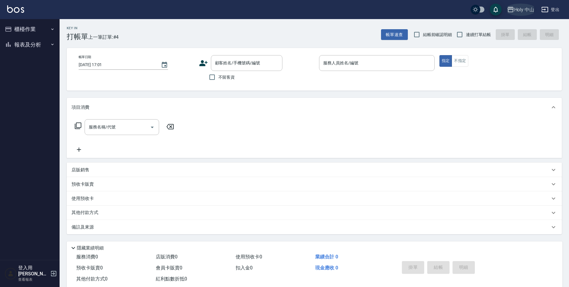
click at [520, 14] on button "Holy 中山" at bounding box center [521, 10] width 32 height 12
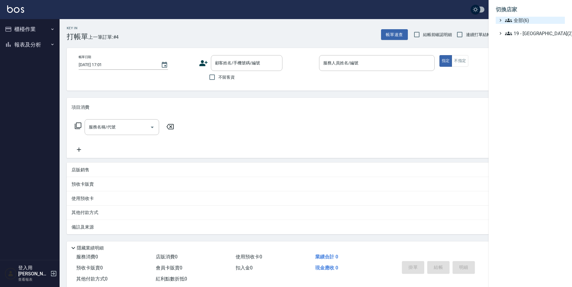
click at [518, 19] on span "全部(6)" at bounding box center [533, 20] width 57 height 7
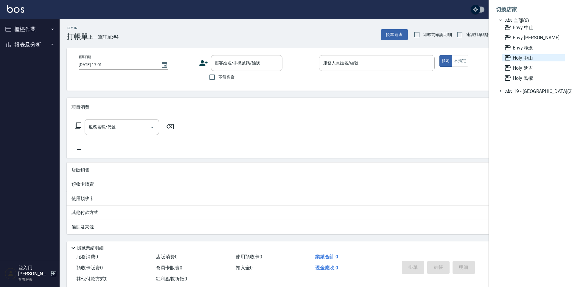
click at [525, 59] on span "Holy 中山" at bounding box center [533, 57] width 58 height 7
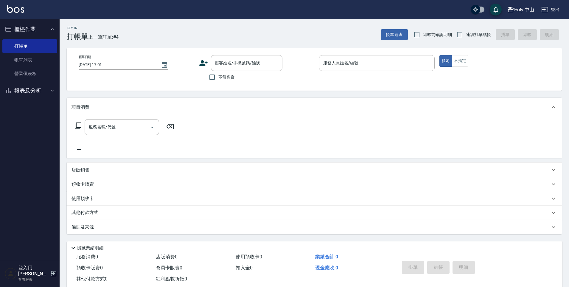
click at [37, 90] on button "報表及分析" at bounding box center [29, 90] width 55 height 15
click at [37, 135] on link "設計師排行榜" at bounding box center [29, 135] width 55 height 14
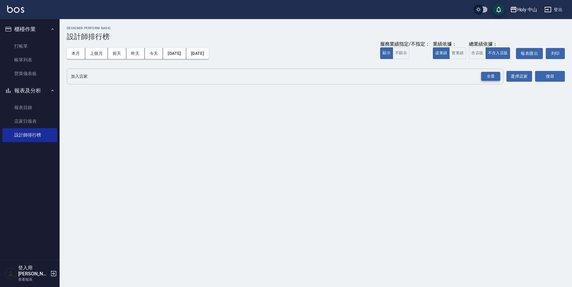
click at [483, 79] on div "全選" at bounding box center [490, 76] width 19 height 9
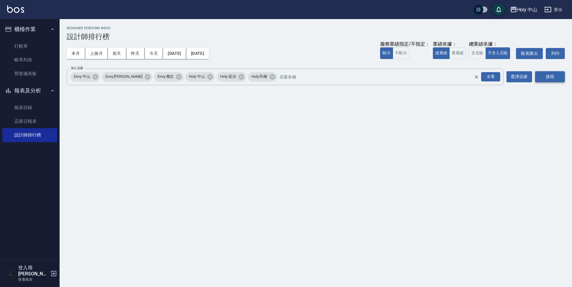
click at [552, 76] on button "搜尋" at bounding box center [550, 76] width 30 height 11
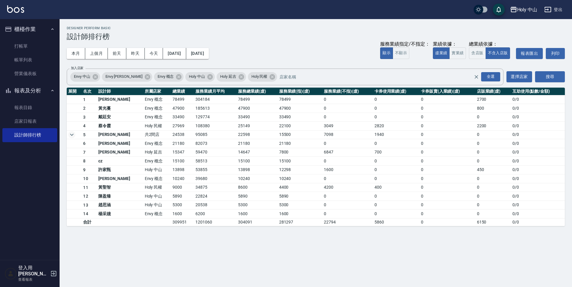
click at [72, 136] on icon "a dense table" at bounding box center [71, 134] width 7 height 7
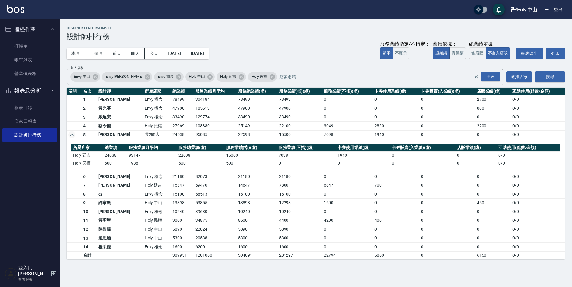
click at [71, 136] on icon "a dense table" at bounding box center [71, 134] width 7 height 7
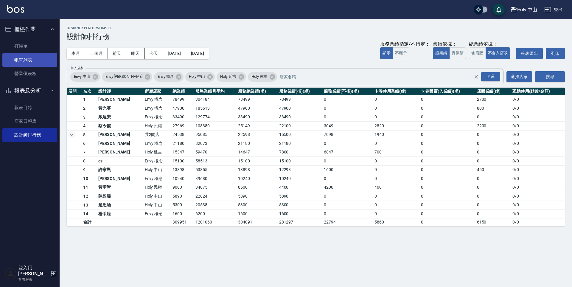
click at [33, 60] on link "帳單列表" at bounding box center [29, 60] width 55 height 14
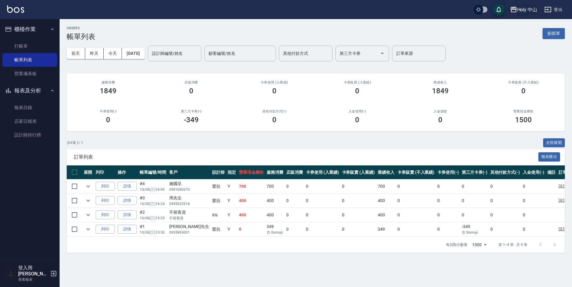
click at [528, 14] on button "Holy 中山" at bounding box center [524, 10] width 32 height 12
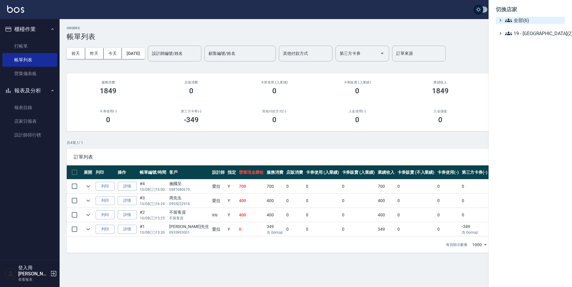
click at [529, 19] on span "全部(6)" at bounding box center [533, 20] width 57 height 7
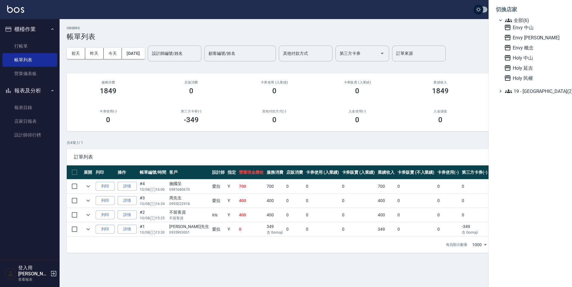
click at [473, 49] on div at bounding box center [286, 143] width 572 height 287
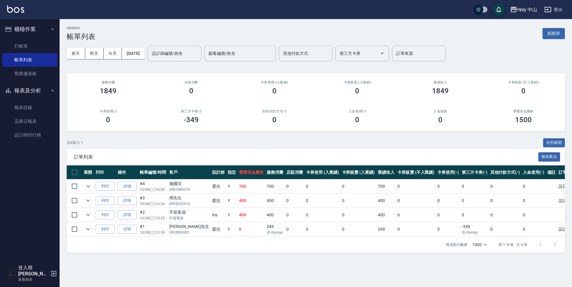
click at [533, 12] on div "Holy 中山" at bounding box center [527, 9] width 20 height 7
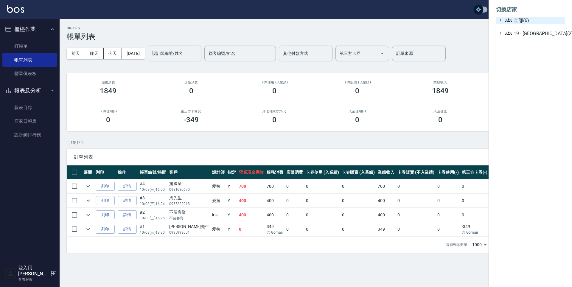
click at [526, 19] on span "全部(6)" at bounding box center [533, 20] width 57 height 7
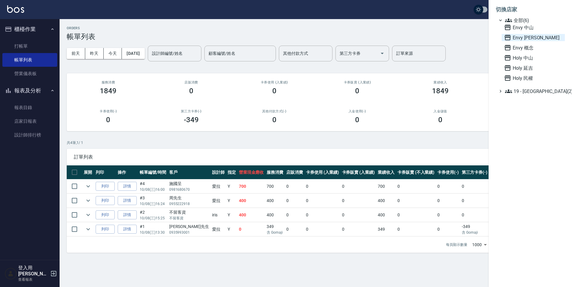
click at [523, 38] on span "Envy [PERSON_NAME]" at bounding box center [533, 37] width 58 height 7
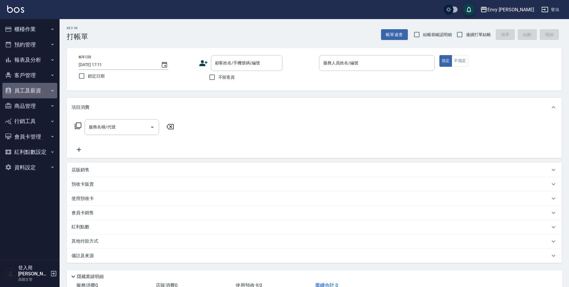
click at [38, 91] on button "員工及薪資" at bounding box center [29, 90] width 55 height 15
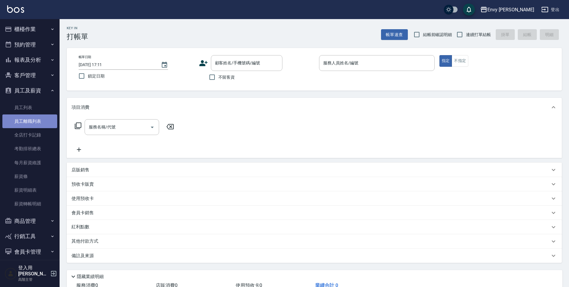
click at [40, 123] on link "員工離職列表" at bounding box center [29, 121] width 55 height 14
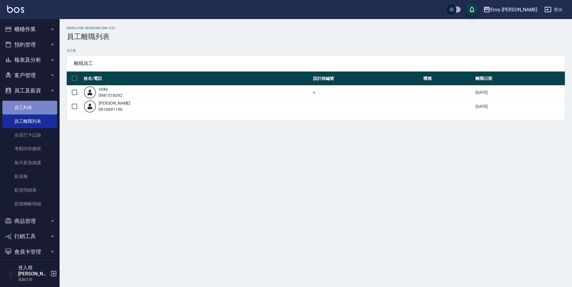
click at [38, 107] on link "員工列表" at bounding box center [29, 108] width 55 height 14
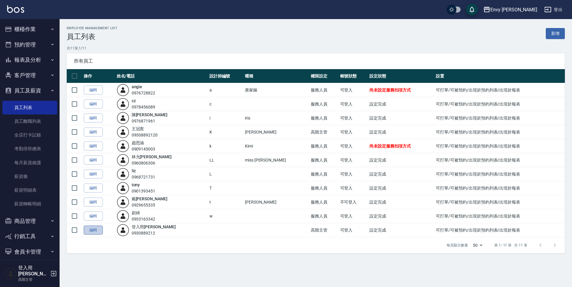
click at [100, 232] on link "編輯" at bounding box center [93, 230] width 19 height 9
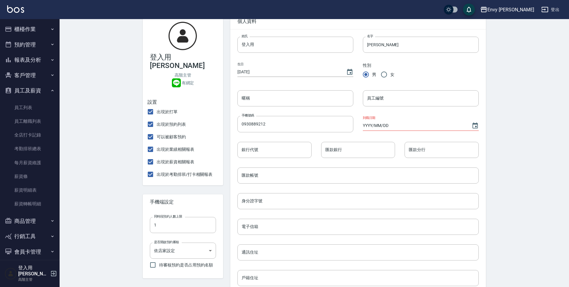
scroll to position [188, 0]
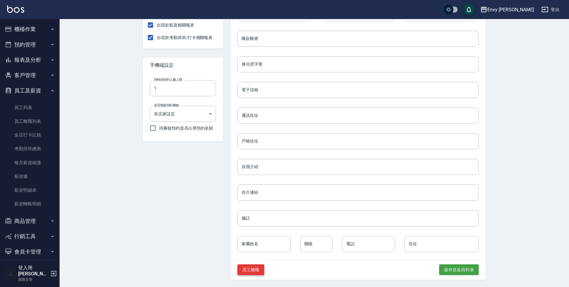
click at [254, 269] on button "員工離職" at bounding box center [250, 269] width 27 height 11
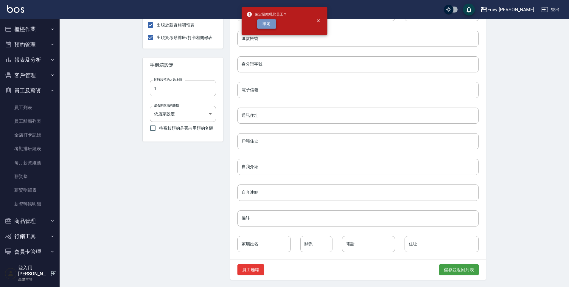
click at [267, 26] on button "確定" at bounding box center [266, 23] width 19 height 9
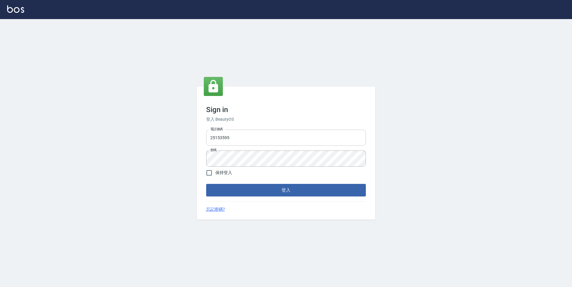
click at [262, 140] on input "25153595" at bounding box center [286, 138] width 160 height 16
type input "2"
type input "0930889212"
click at [205, 157] on div "電話號碼 [PHONE_NUMBER] 電話號碼 密碼 密碼" at bounding box center [286, 148] width 164 height 42
click at [270, 192] on button "登入" at bounding box center [286, 190] width 160 height 13
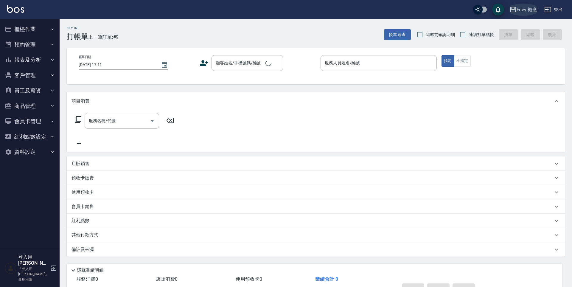
click at [522, 10] on div "Envy 概念" at bounding box center [527, 9] width 21 height 7
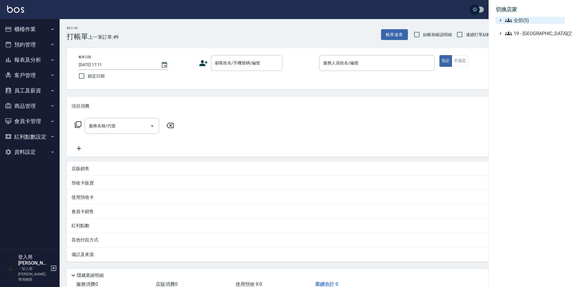
click at [523, 22] on span "全部(5)" at bounding box center [533, 20] width 57 height 7
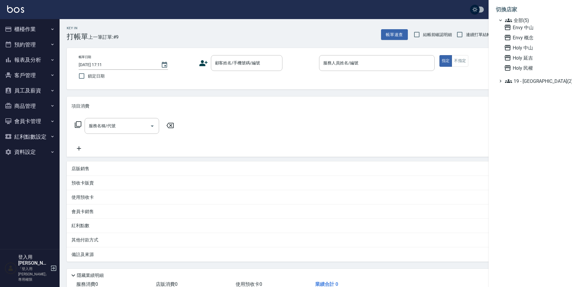
click at [426, 92] on div at bounding box center [286, 143] width 572 height 287
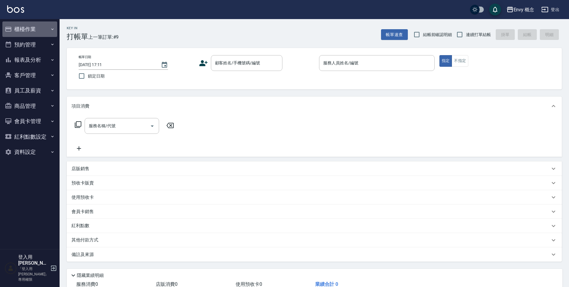
click at [31, 32] on button "櫃檯作業" at bounding box center [29, 28] width 55 height 15
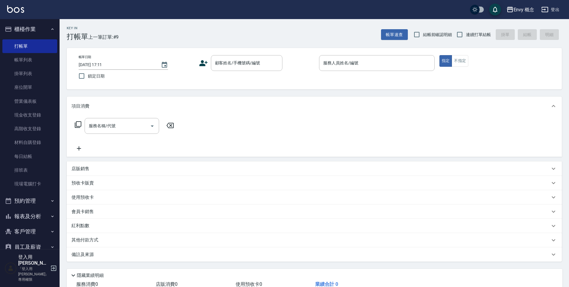
click at [553, 11] on button "登出" at bounding box center [550, 9] width 23 height 11
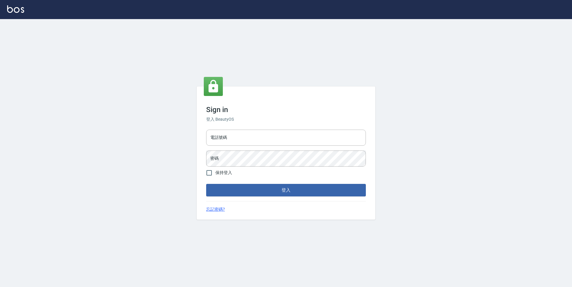
type input "25153595"
click at [248, 142] on input "25153595" at bounding box center [286, 138] width 160 height 16
click at [248, 140] on input "9990001234567" at bounding box center [286, 138] width 160 height 16
drag, startPoint x: 248, startPoint y: 140, endPoint x: 200, endPoint y: 139, distance: 48.3
click at [200, 139] on div "Sign in 登入 BeautyOS 電話號碼 [PHONE_NUMBER] 電話號碼 密碼 密碼 保持登入 登入 忘記密碼?" at bounding box center [286, 152] width 179 height 133
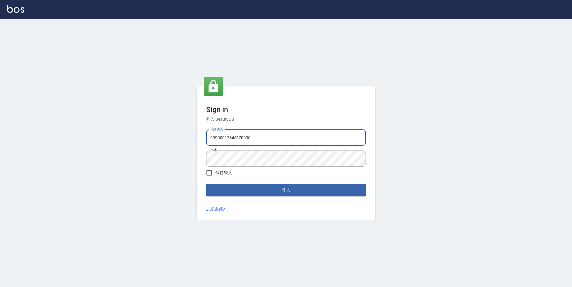
drag, startPoint x: 223, startPoint y: 135, endPoint x: 195, endPoint y: 129, distance: 28.9
click at [195, 129] on div "Sign in 登入 BeautyOS 電話號碼 [PHONE_NUMBER] 電話號碼 密碼 密碼 保持登入 登入 忘記密碼?" at bounding box center [286, 153] width 572 height 268
type input "0930889212"
click at [260, 191] on button "登入" at bounding box center [286, 190] width 160 height 13
